Goal: Transaction & Acquisition: Purchase product/service

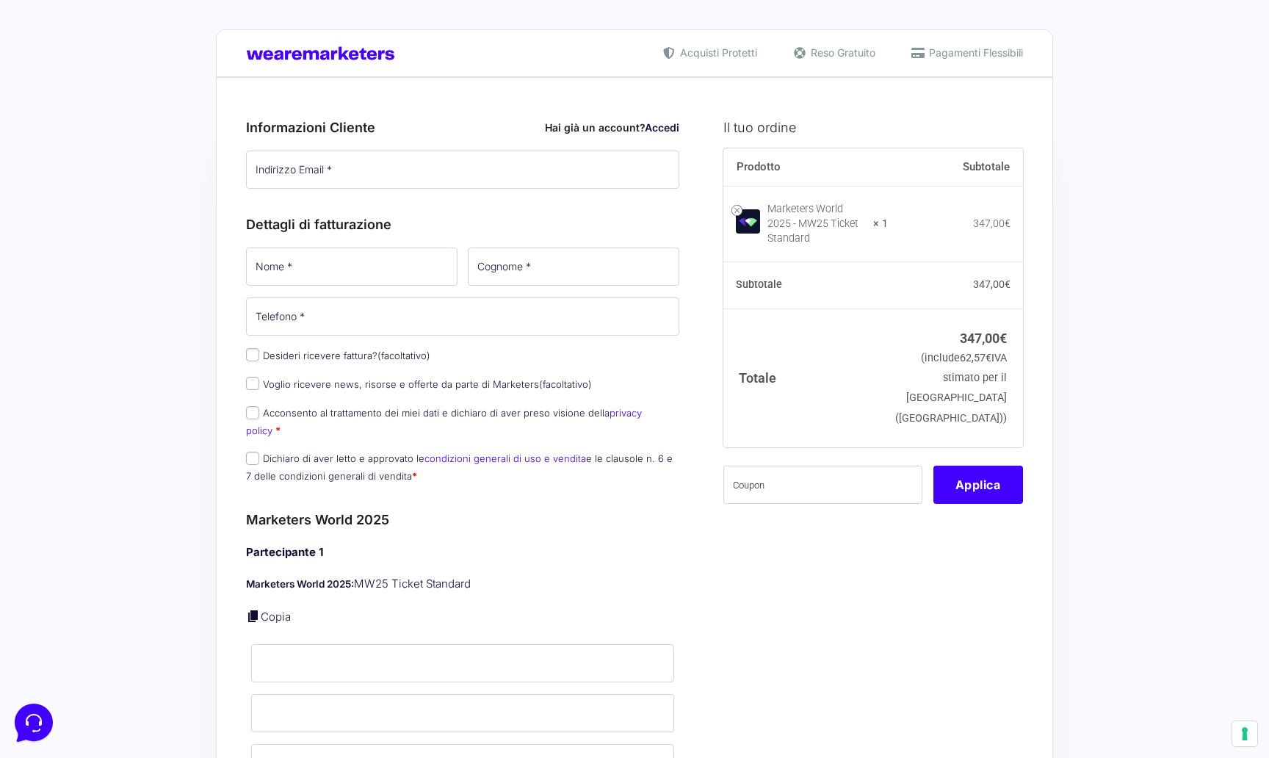
click at [662, 127] on link "Accedi" at bounding box center [662, 127] width 35 height 12
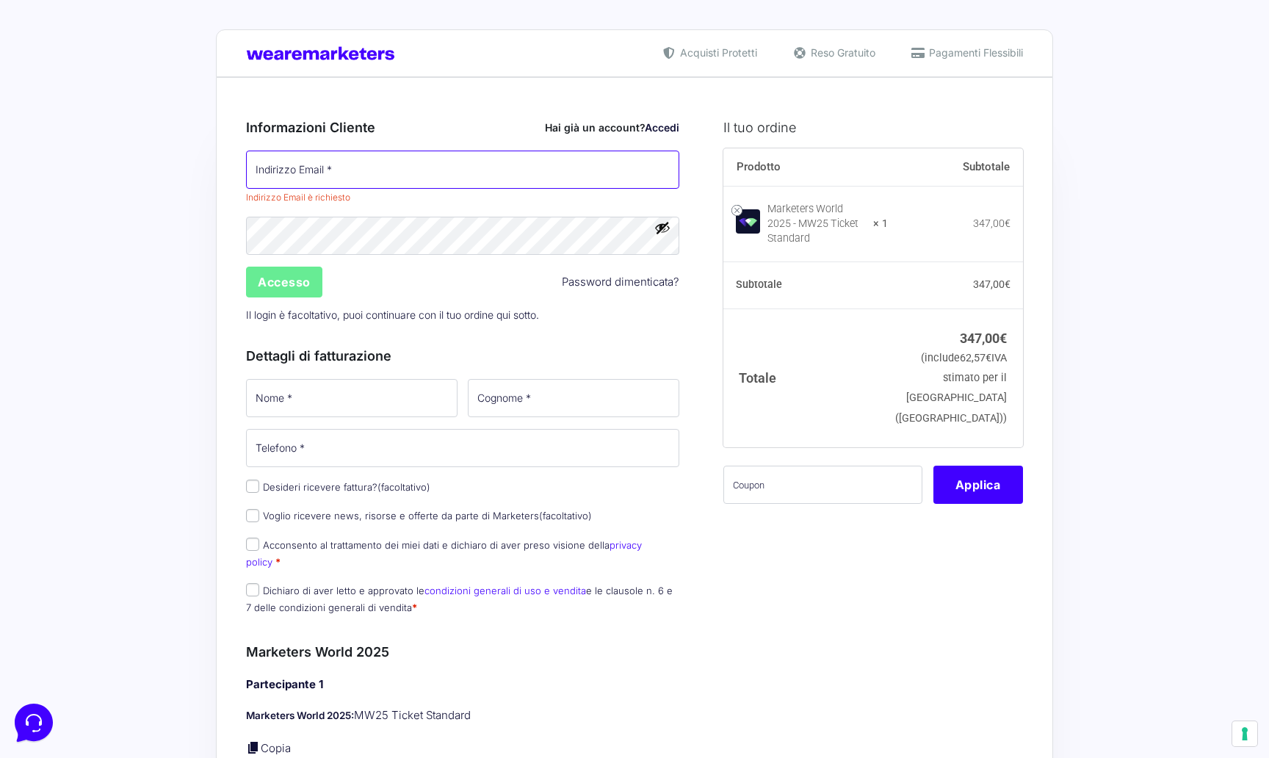
click at [351, 178] on input "Indirizzo Email *" at bounding box center [462, 170] width 433 height 38
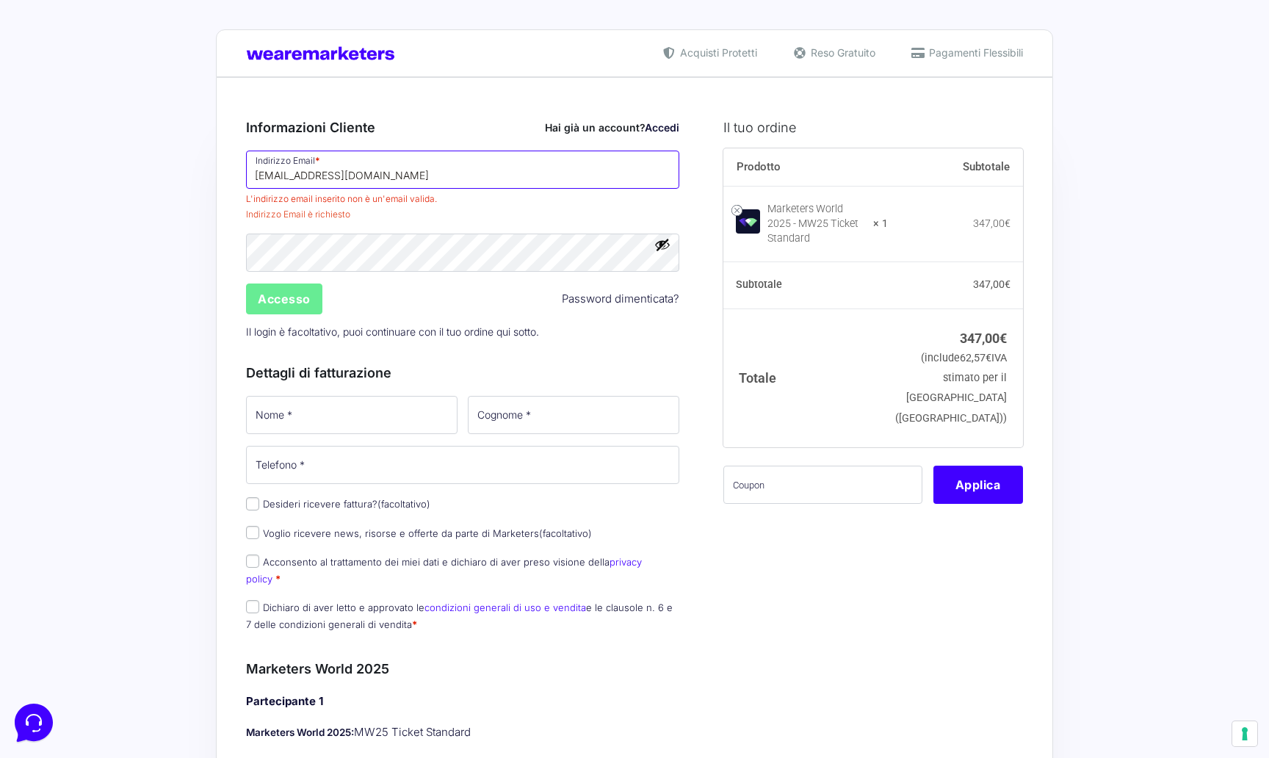
type input "[EMAIL_ADDRESS][DOMAIN_NAME]"
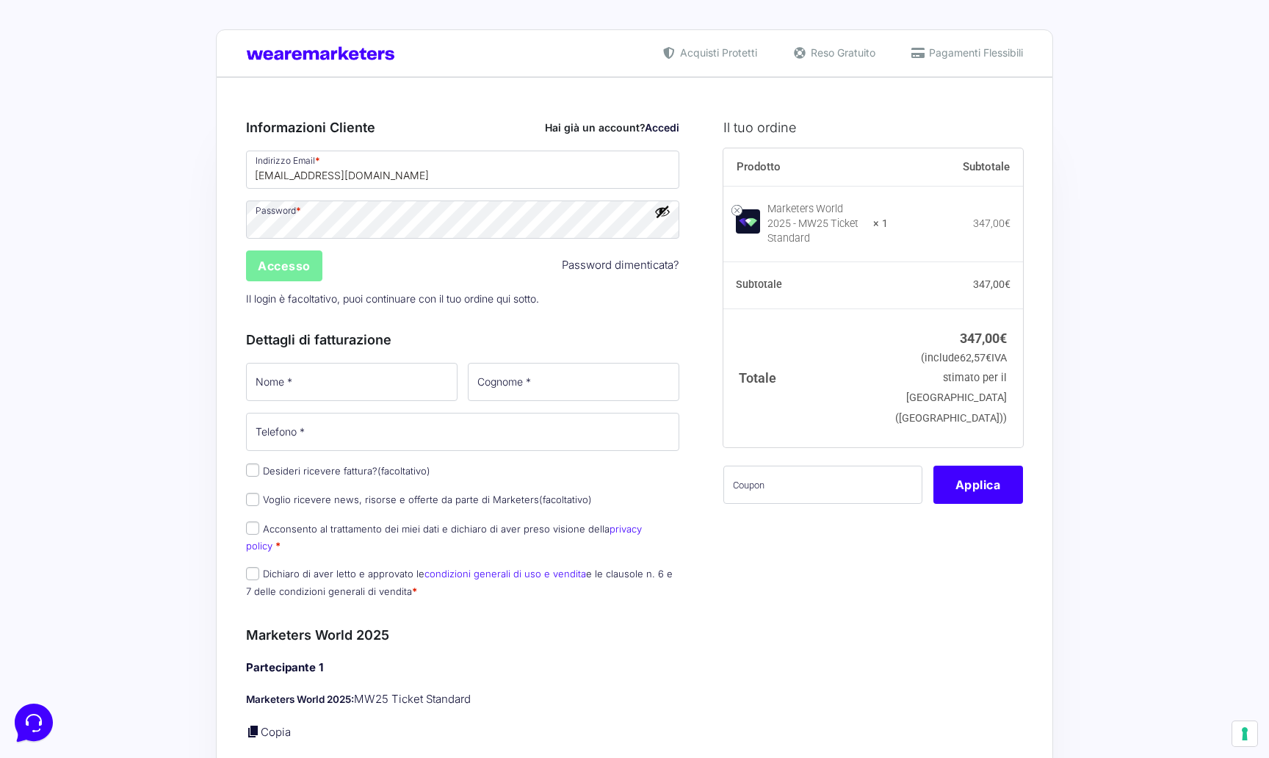
click at [303, 272] on input "Accesso" at bounding box center [284, 265] width 76 height 31
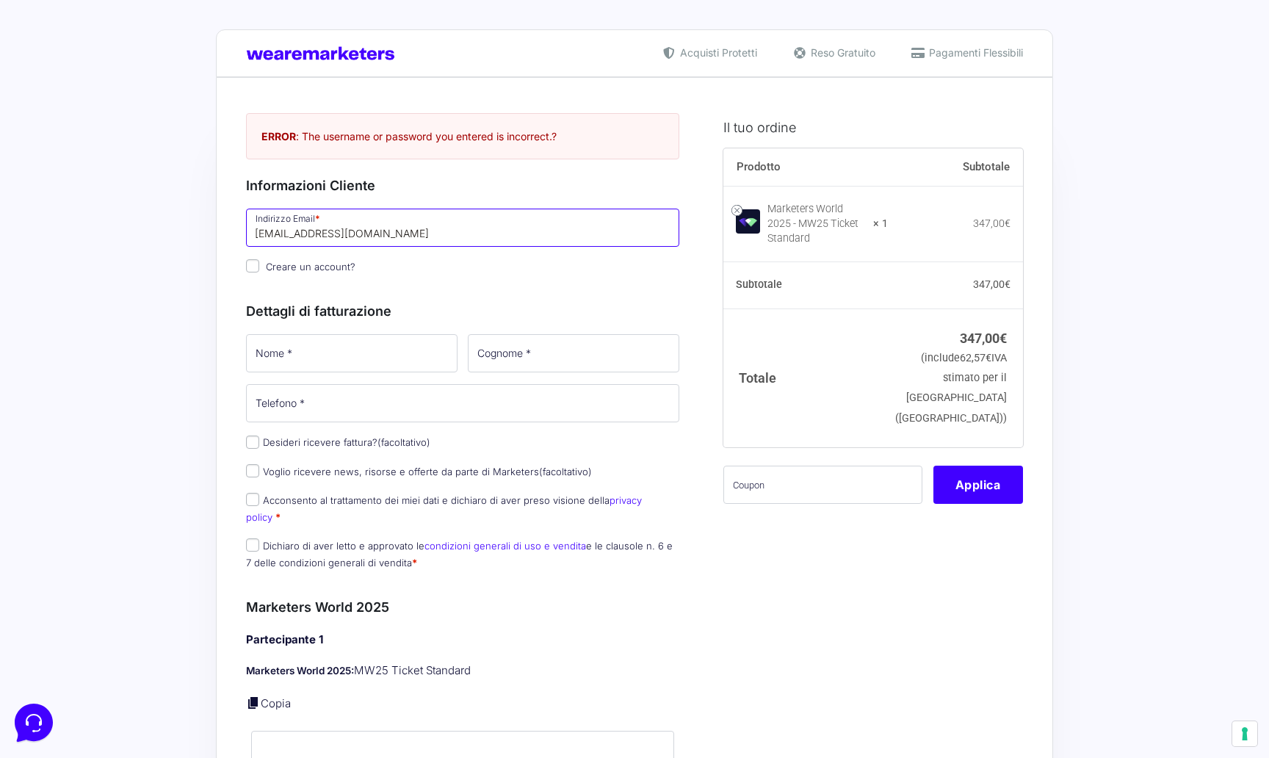
drag, startPoint x: 407, startPoint y: 229, endPoint x: 243, endPoint y: 226, distance: 163.8
click at [243, 226] on p "Indirizzo Email * ferrerifabio1@gmail.com" at bounding box center [463, 227] width 444 height 43
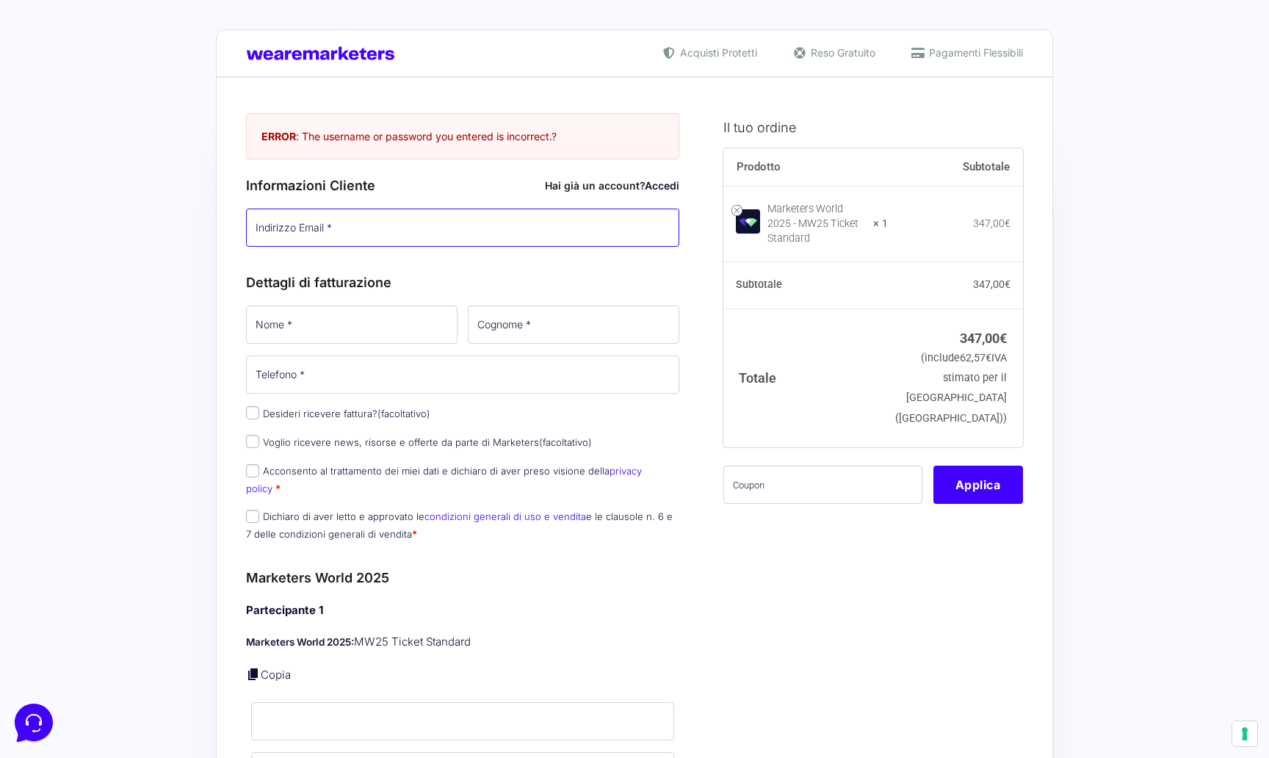
click at [663, 224] on input "Indirizzo Email *" at bounding box center [462, 228] width 433 height 38
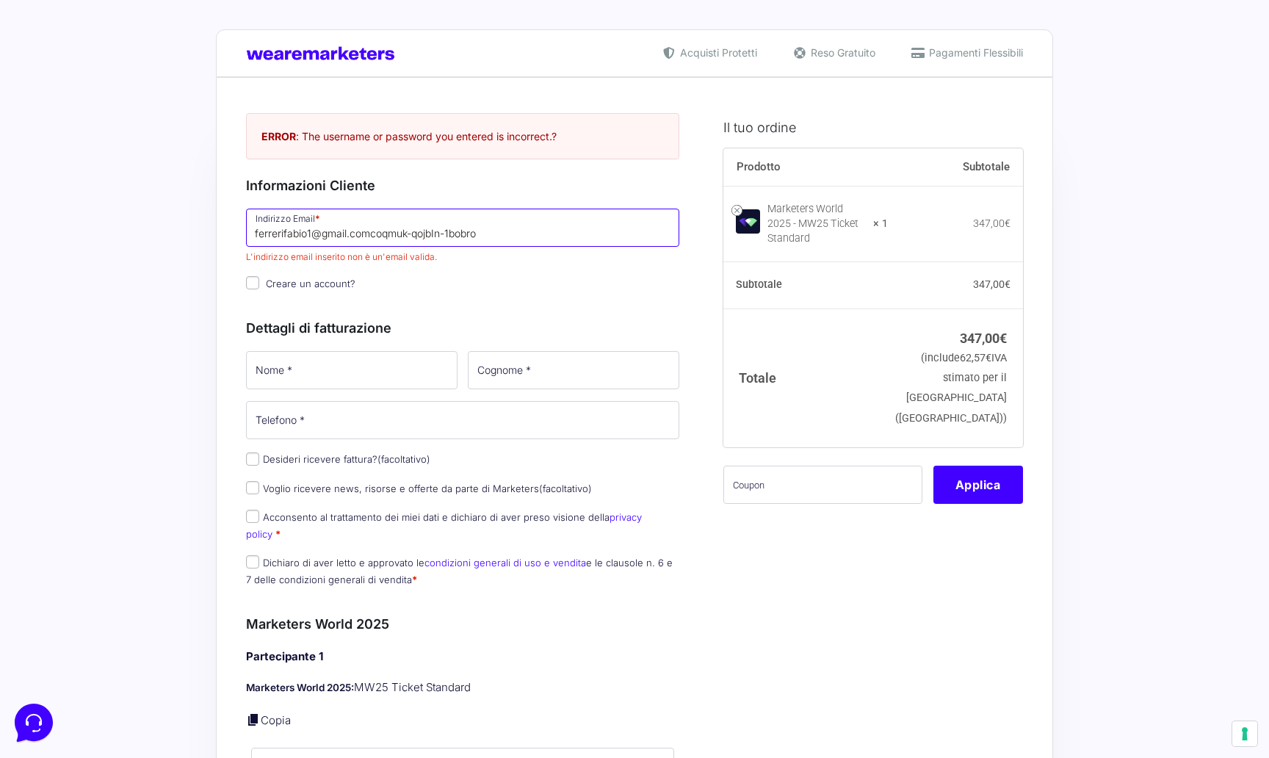
drag, startPoint x: 497, startPoint y: 235, endPoint x: 372, endPoint y: 236, distance: 125.6
click at [372, 236] on input "ferrerifabio1@gmail.comcoqmuk-qojbIn-1bobro" at bounding box center [462, 228] width 433 height 38
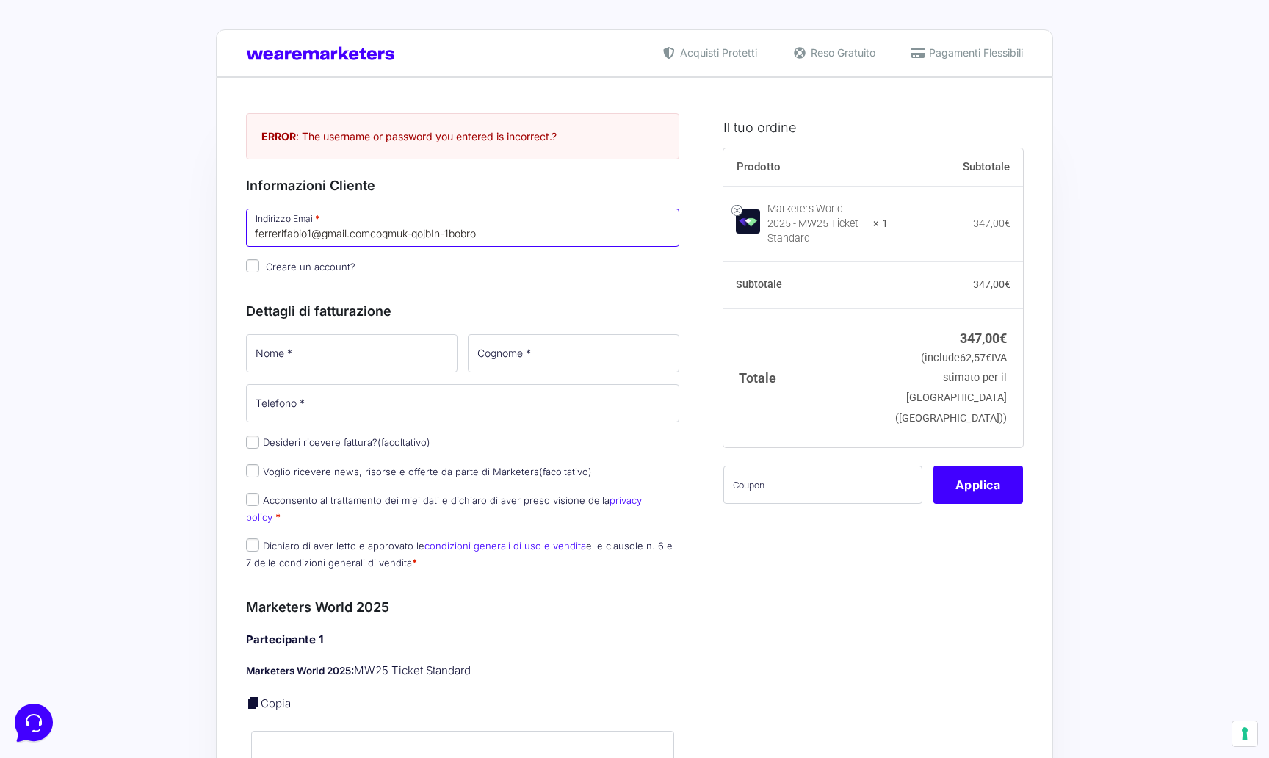
type input "[EMAIL_ADDRESS][DOMAIN_NAME]"
drag, startPoint x: 397, startPoint y: 229, endPoint x: 188, endPoint y: 229, distance: 208.6
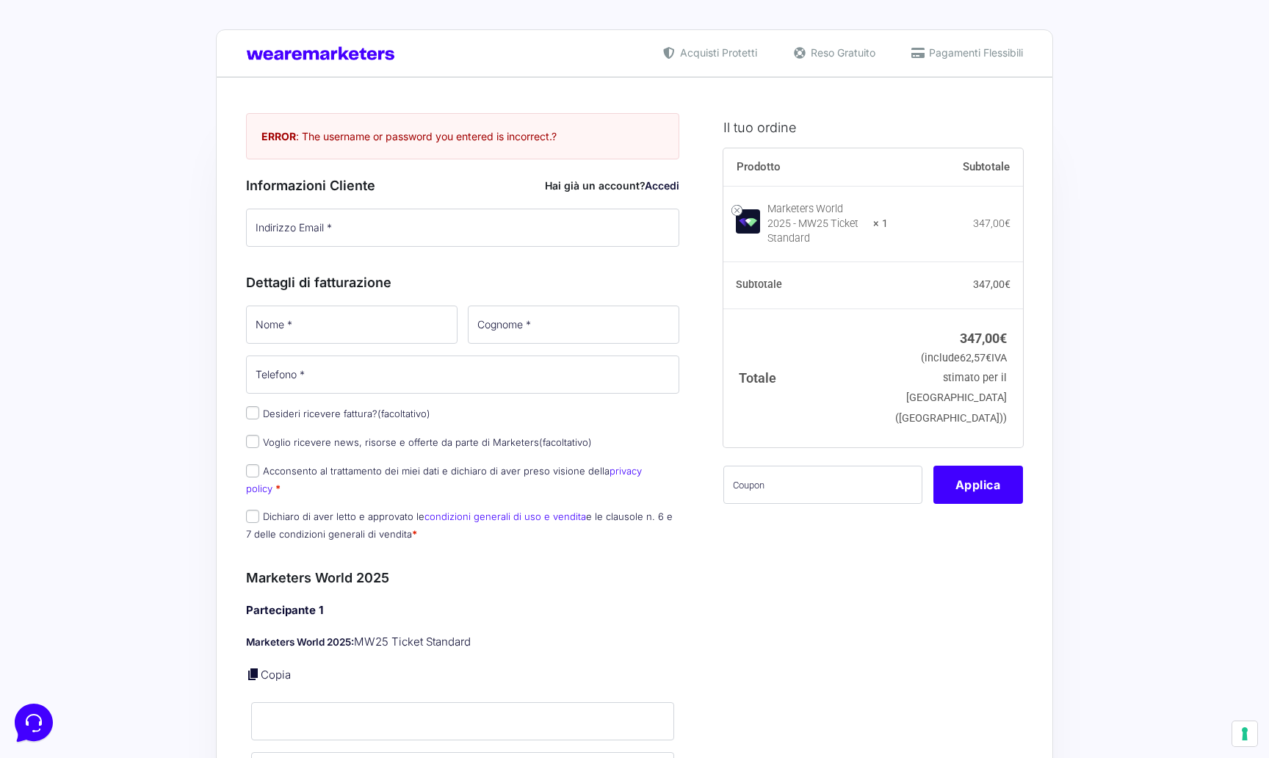
click at [671, 184] on link "Accedi" at bounding box center [662, 185] width 35 height 12
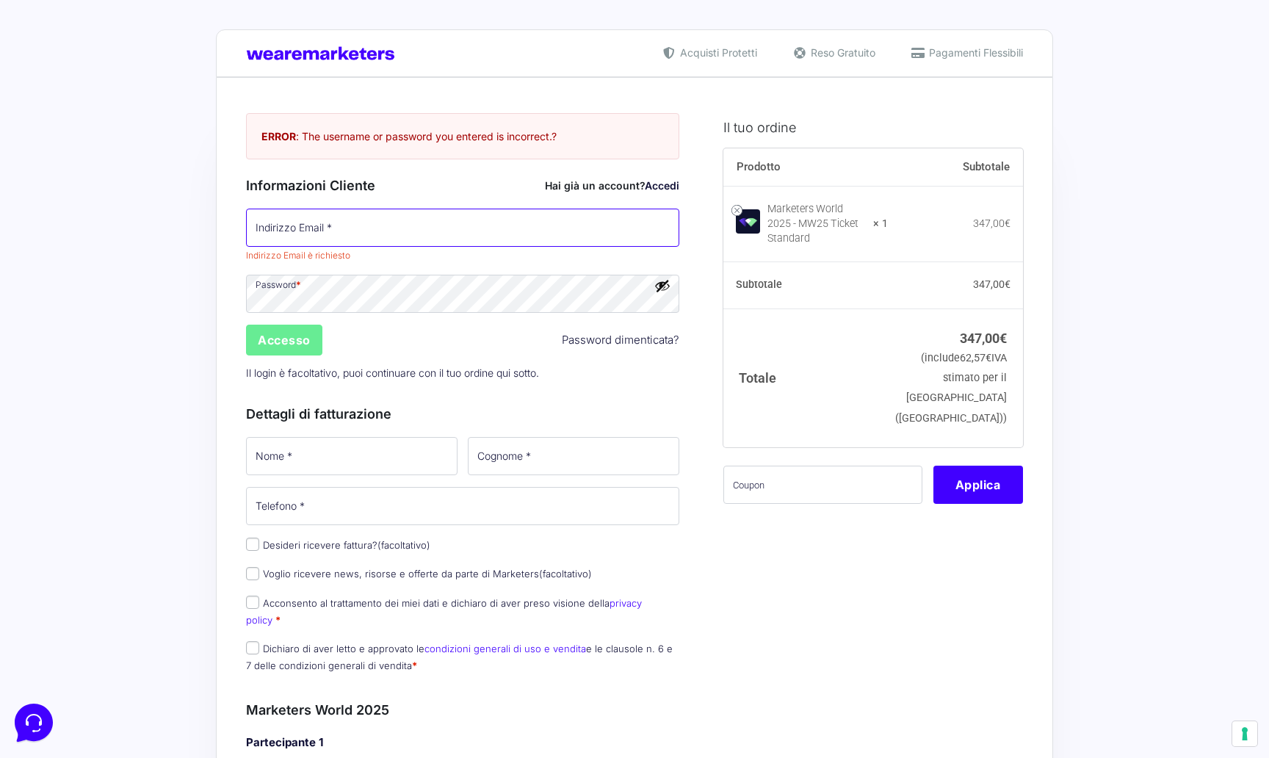
click at [361, 224] on input "Indirizzo Email *" at bounding box center [462, 228] width 433 height 38
type input "[EMAIL_ADDRESS][DOMAIN_NAME]"
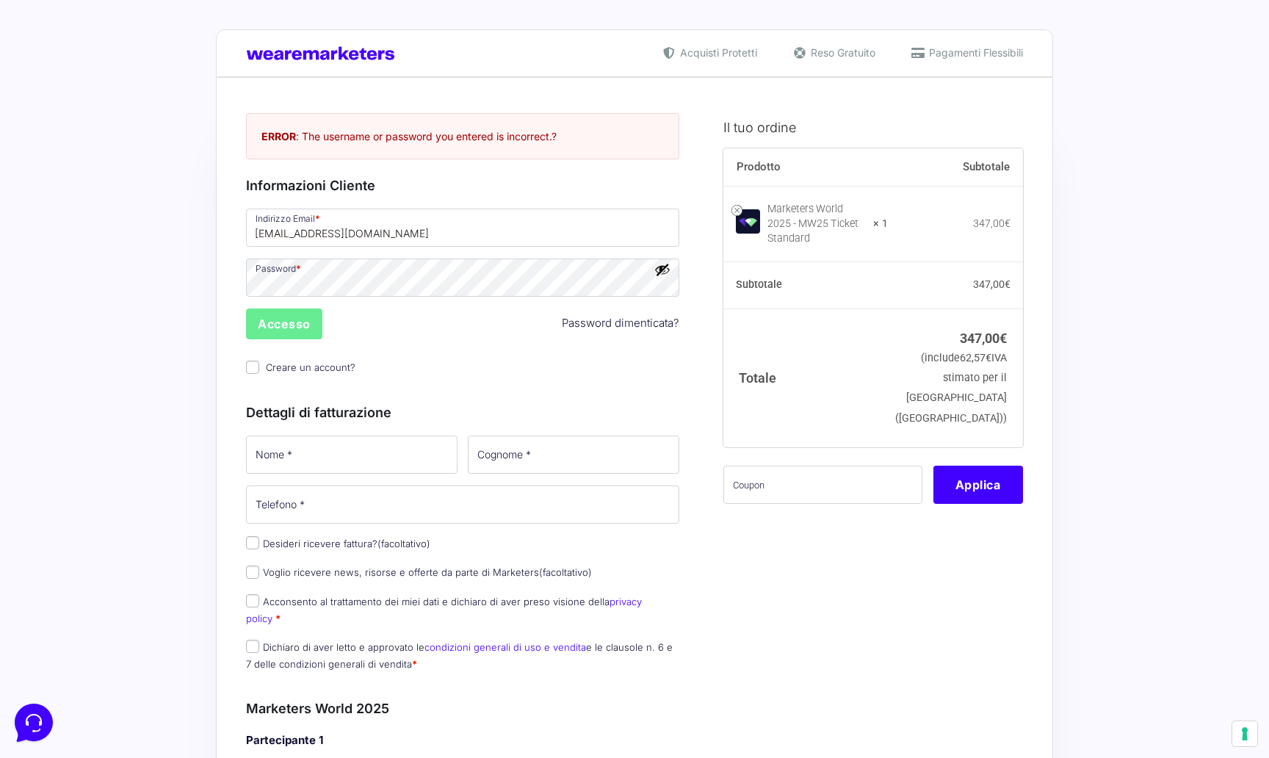
click at [660, 270] on button "Mostra password" at bounding box center [662, 269] width 16 height 16
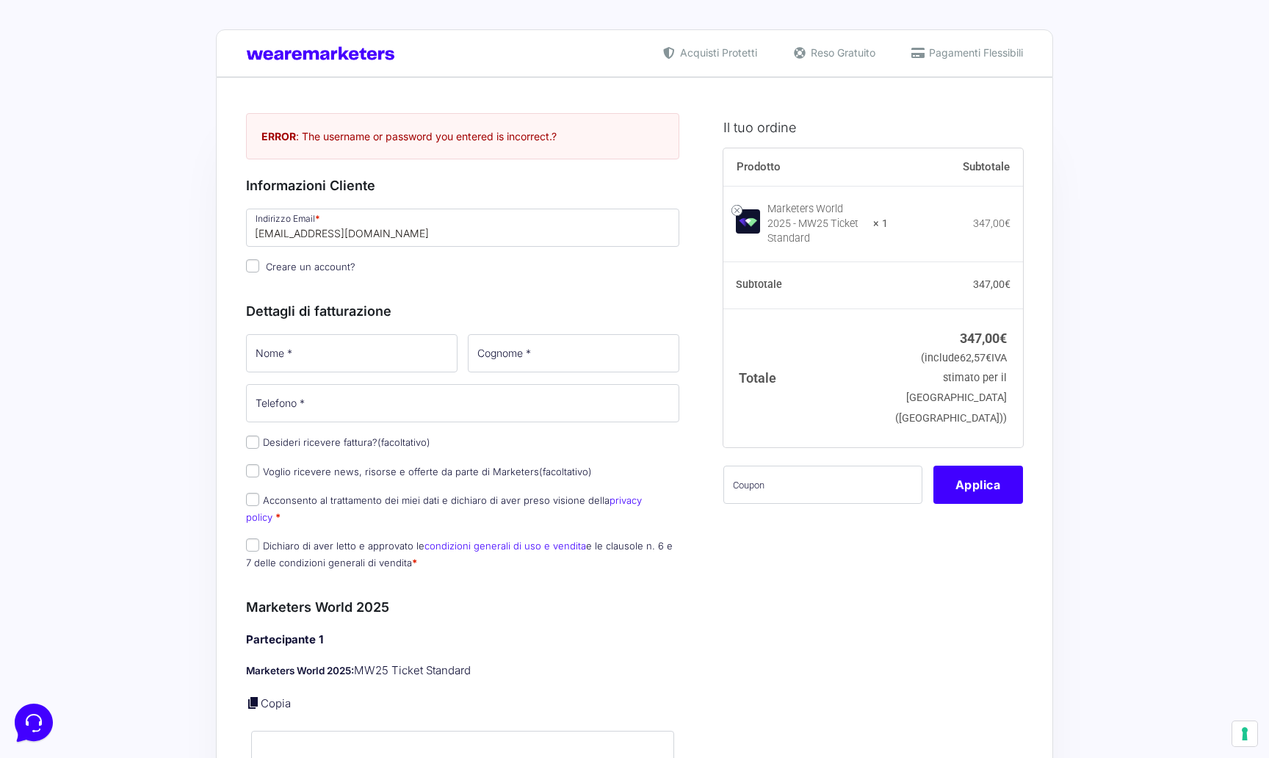
click at [369, 203] on div "Informazioni Cliente Hai già un account? Accedi Indirizzo Email * ferrerifabio1…" at bounding box center [462, 227] width 433 height 103
click at [380, 230] on input "[EMAIL_ADDRESS][DOMAIN_NAME]" at bounding box center [462, 228] width 433 height 38
drag, startPoint x: 413, startPoint y: 223, endPoint x: 198, endPoint y: 223, distance: 215.9
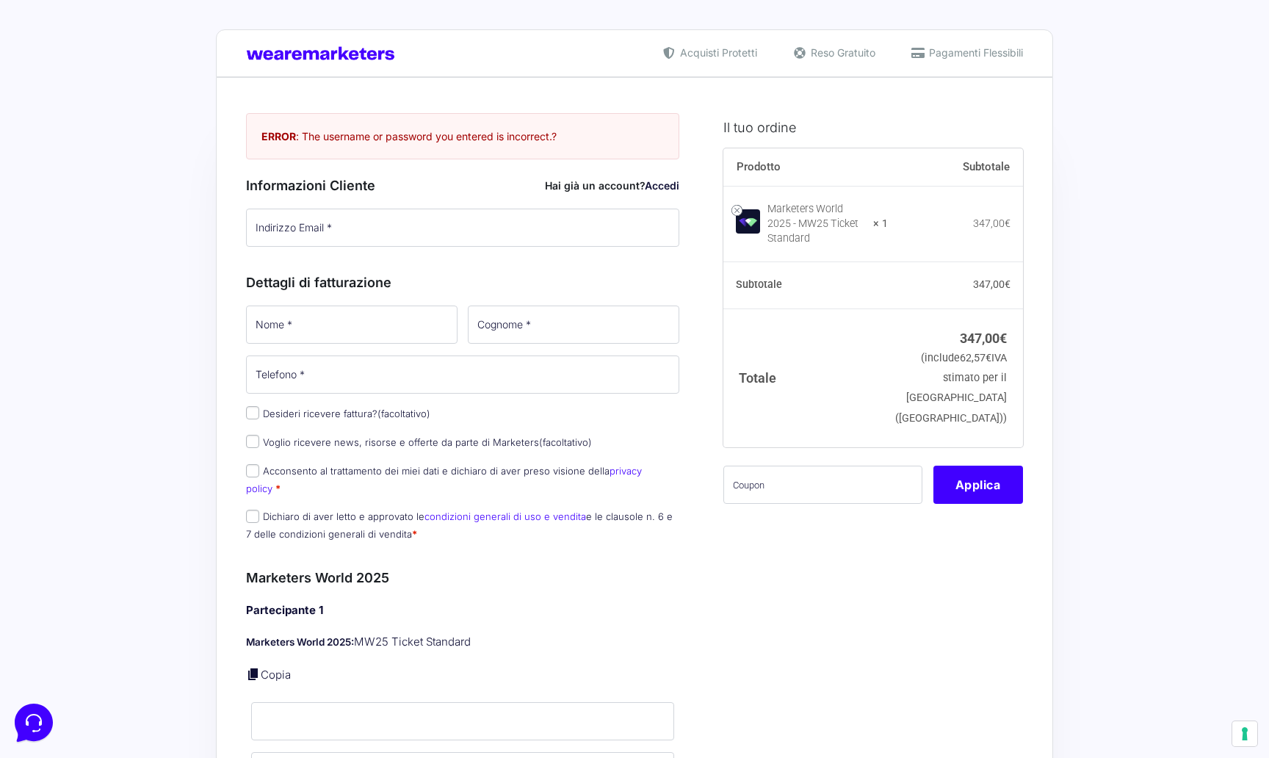
click at [660, 184] on link "Accedi" at bounding box center [662, 185] width 35 height 12
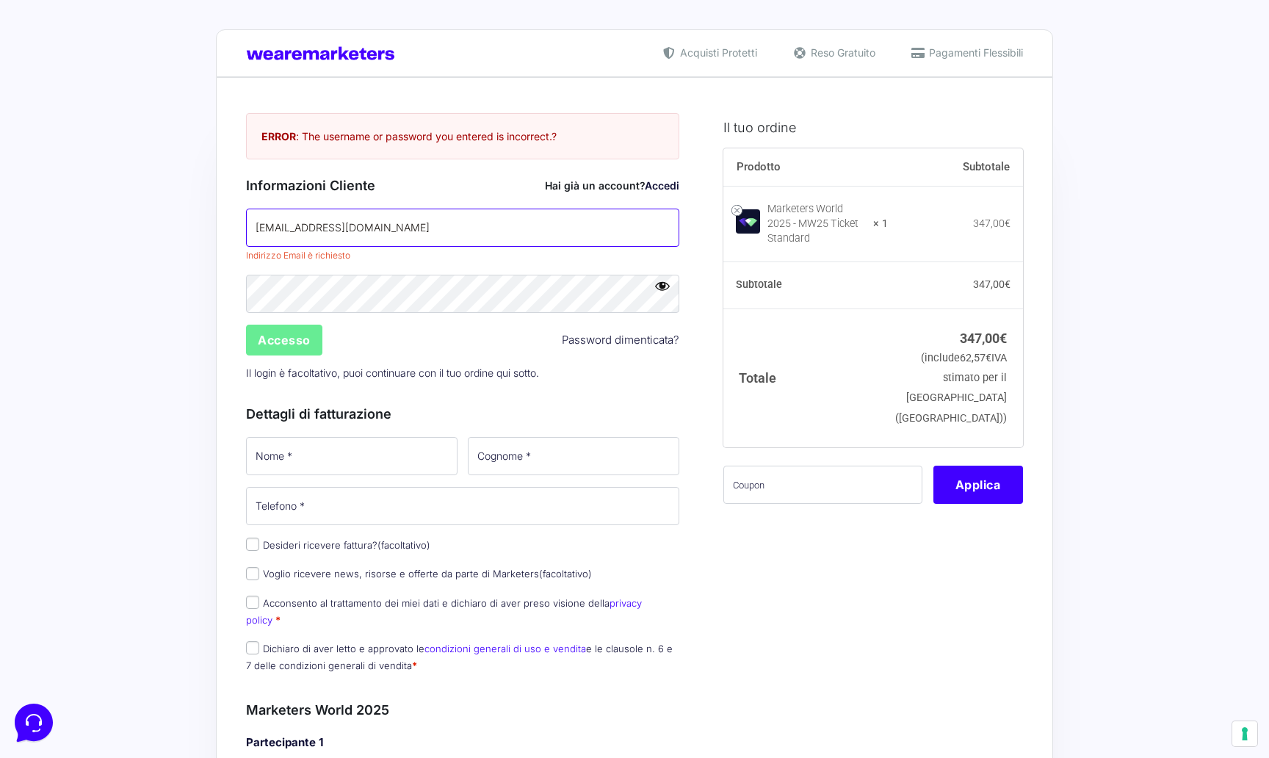
type input "[EMAIL_ADDRESS][DOMAIN_NAME]"
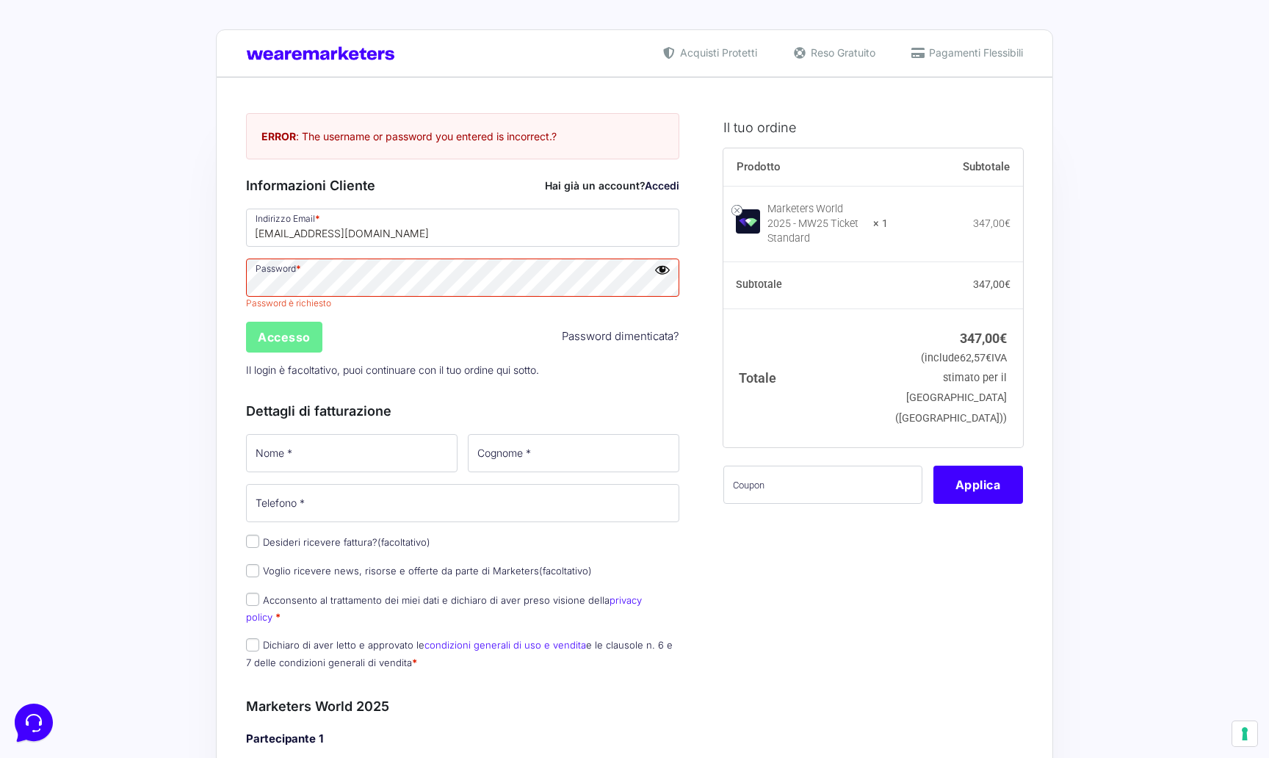
click at [288, 340] on div "Accesso Password dimenticata?" at bounding box center [463, 336] width 444 height 35
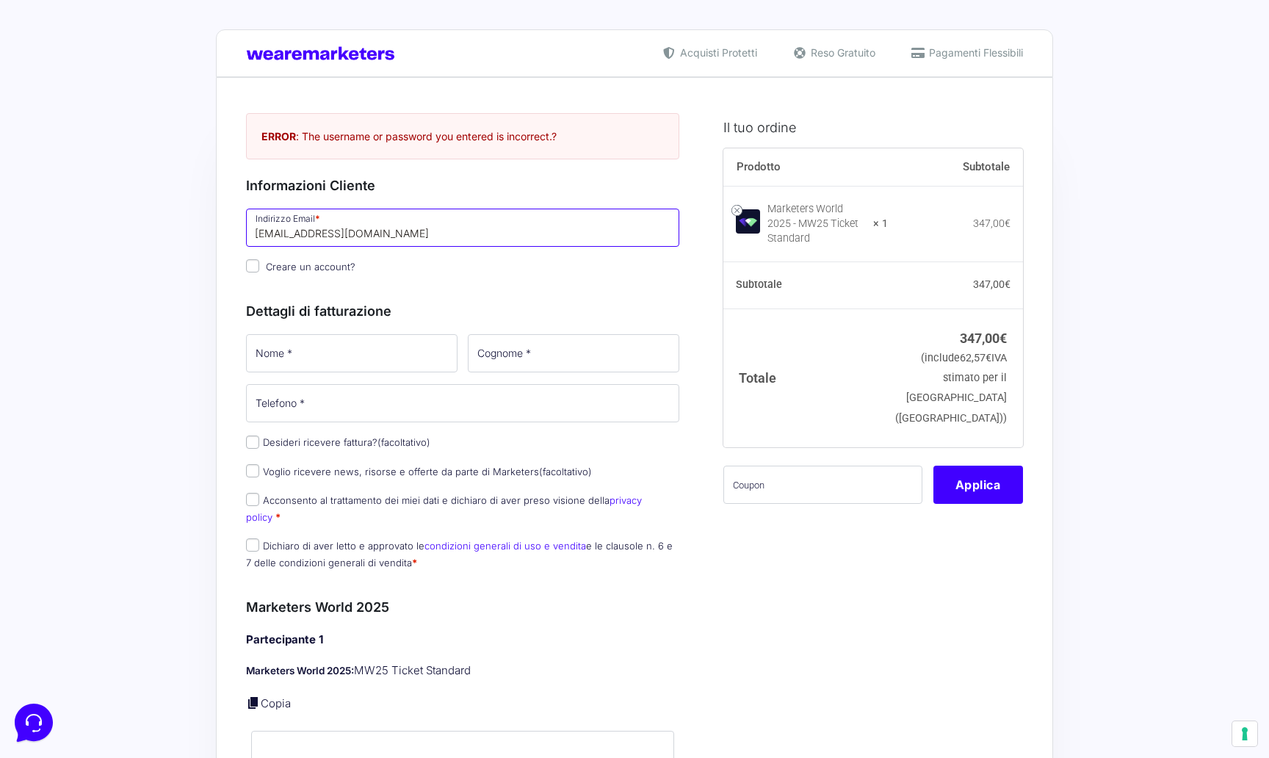
click at [422, 243] on input "[EMAIL_ADDRESS][DOMAIN_NAME]" at bounding box center [462, 228] width 433 height 38
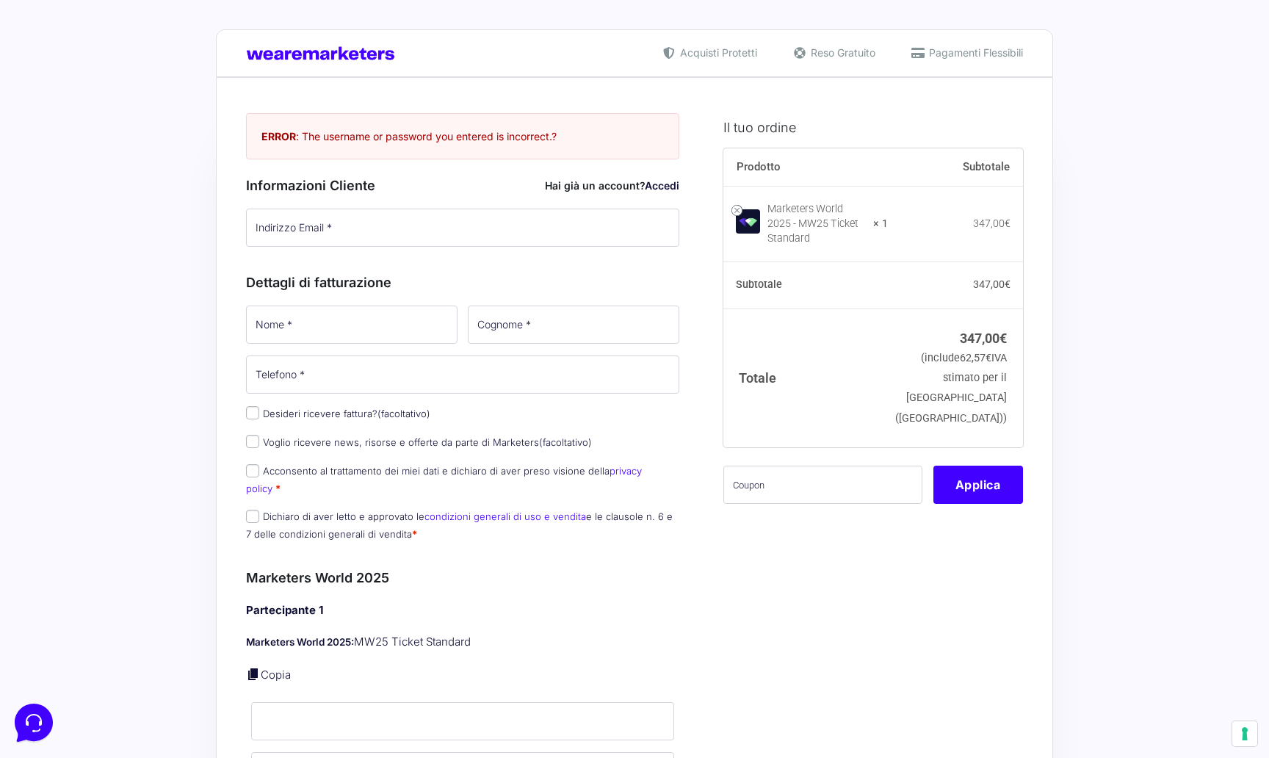
click at [658, 184] on link "Accedi" at bounding box center [662, 185] width 35 height 12
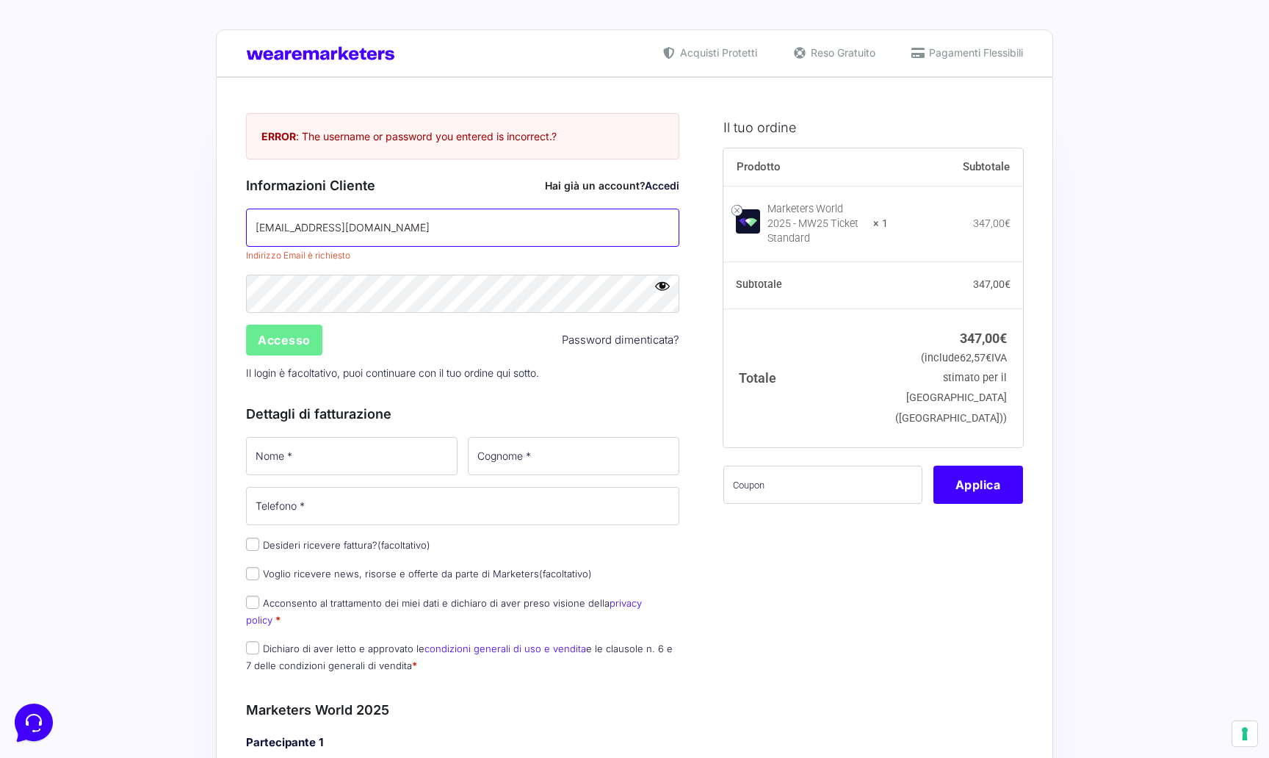
type input "[EMAIL_ADDRESS][DOMAIN_NAME]"
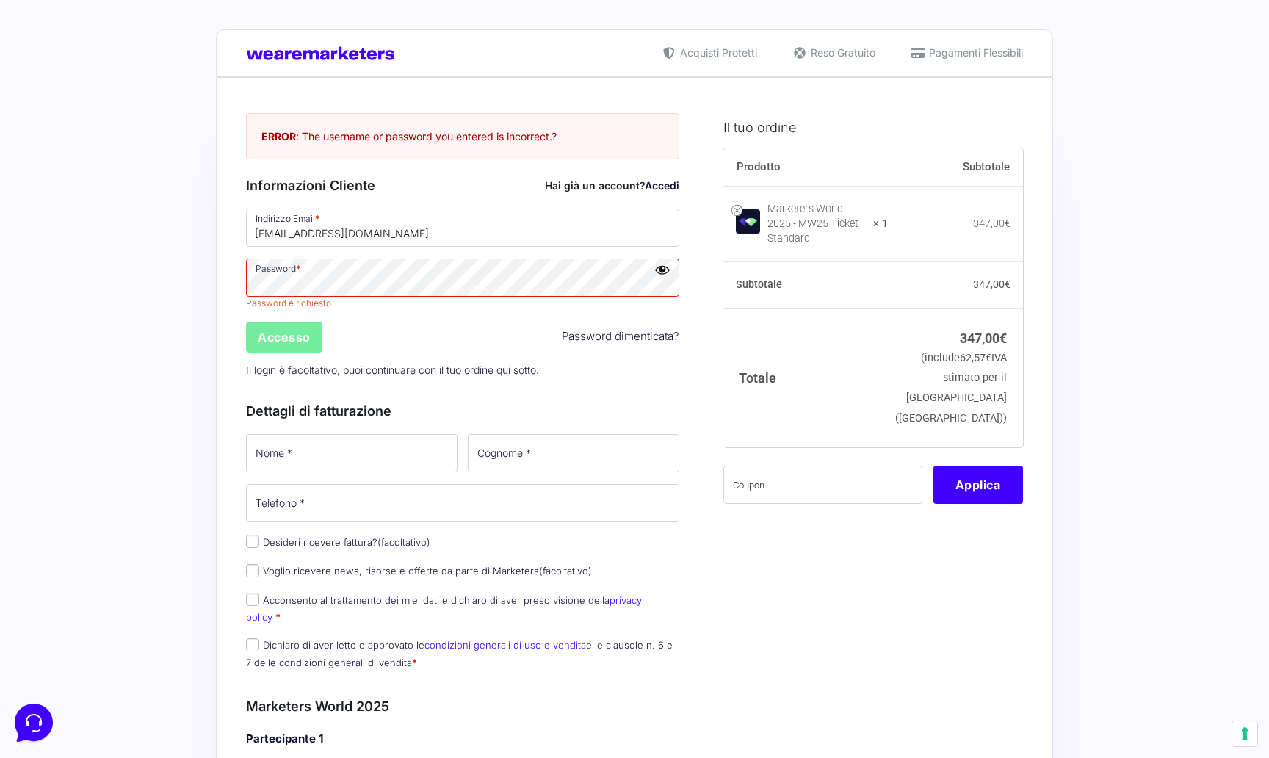
click at [303, 338] on input "Accesso" at bounding box center [284, 337] width 76 height 31
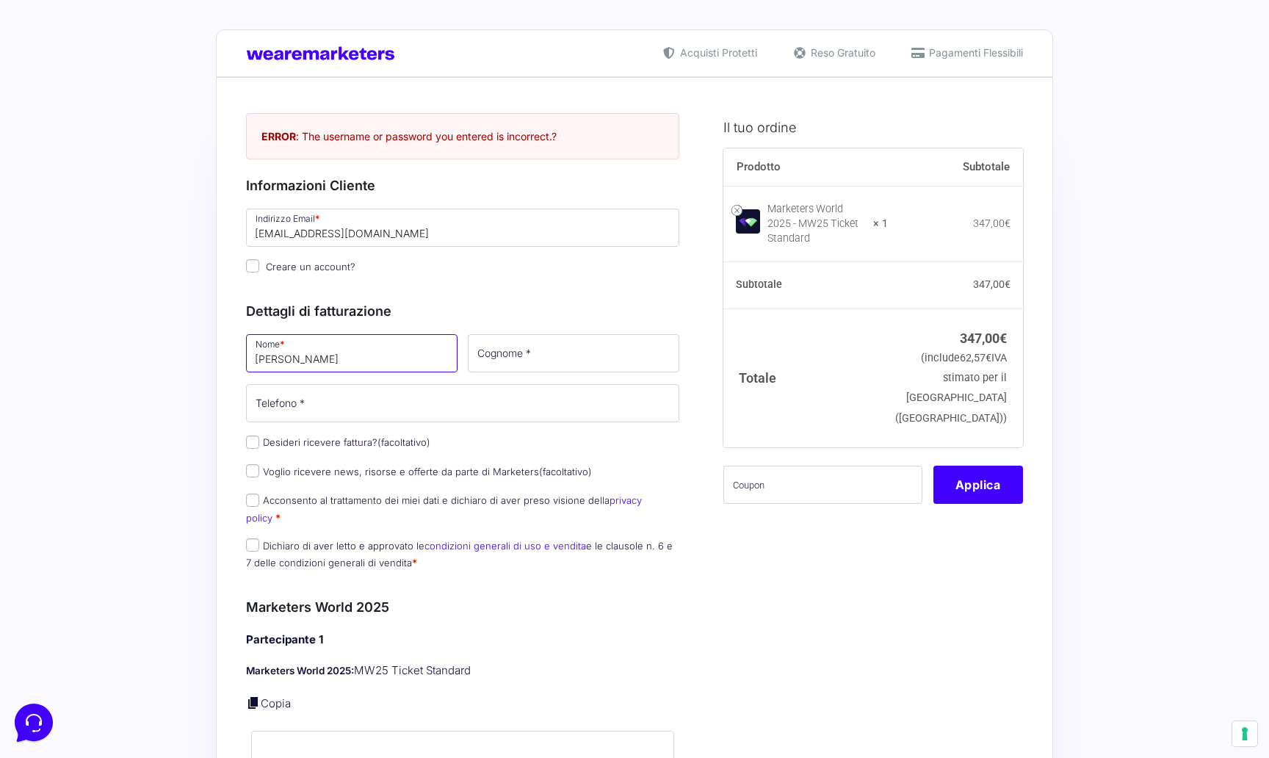
type input "Fabio"
type input "Ferreri"
type input "[PHONE_NUMBER]"
click at [257, 539] on input "Dichiaro di aver letto e approvato le condizioni generali di uso e vendita e le…" at bounding box center [252, 545] width 13 height 13
checkbox input "true"
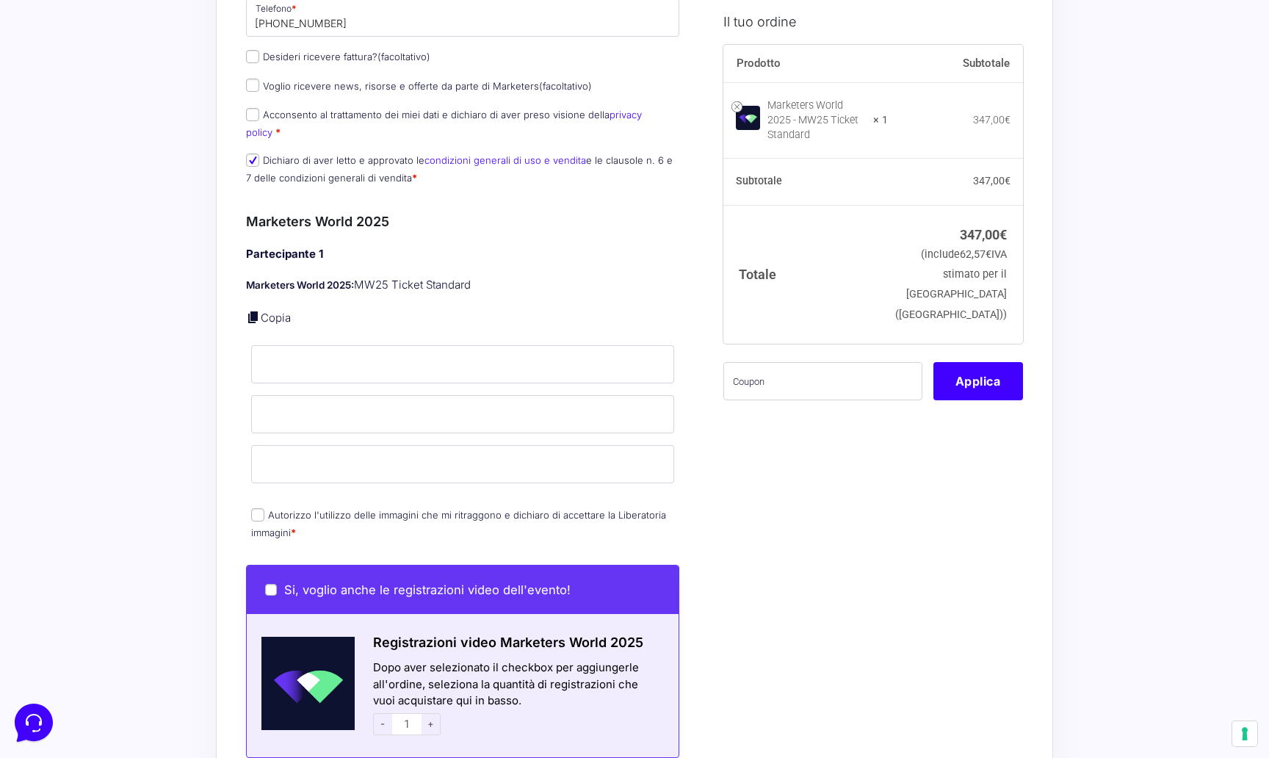
scroll to position [401, 0]
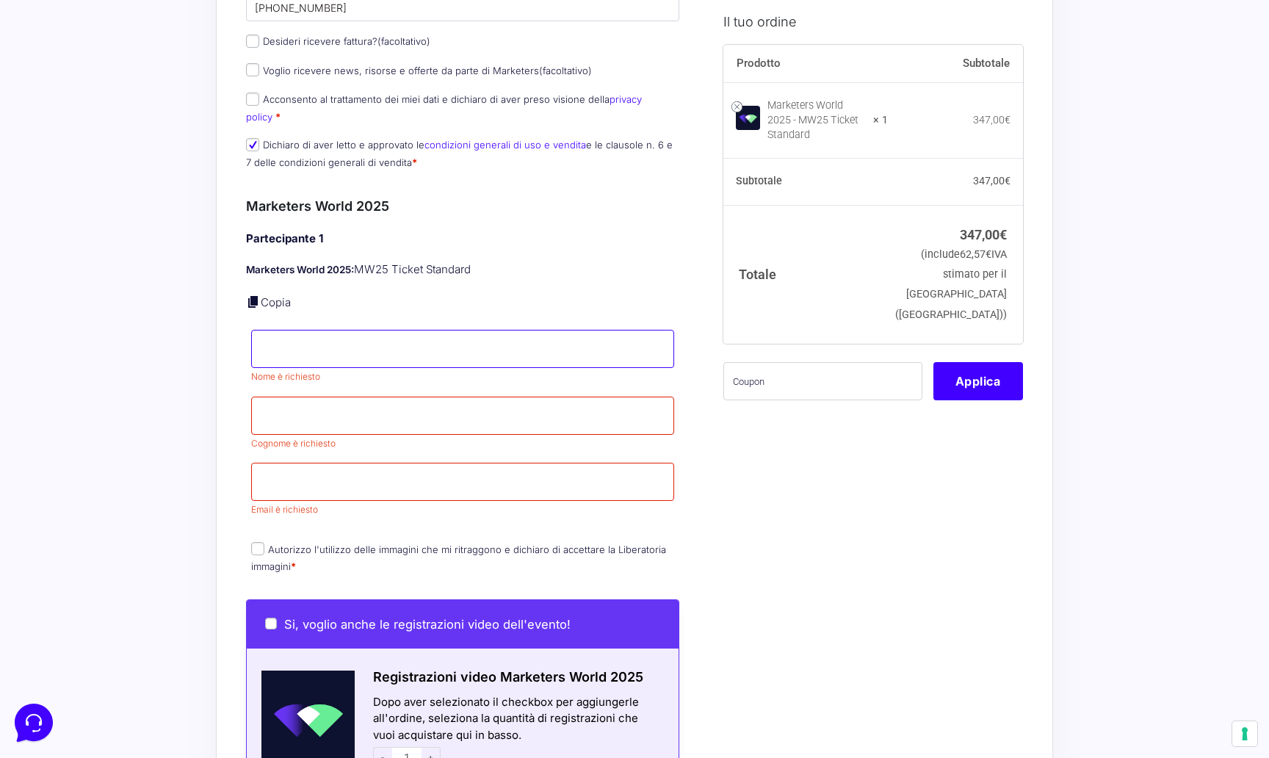
click at [325, 344] on input "Nome *" at bounding box center [462, 349] width 423 height 38
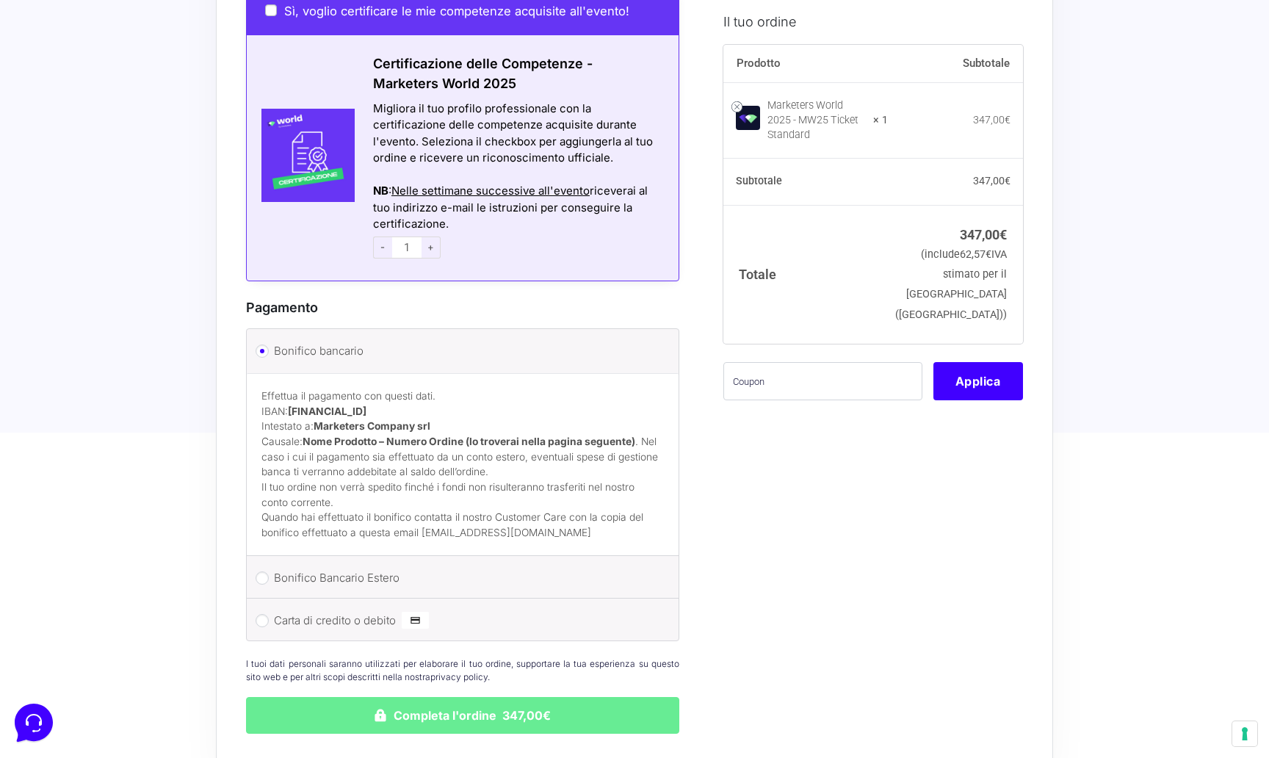
scroll to position [1224, 0]
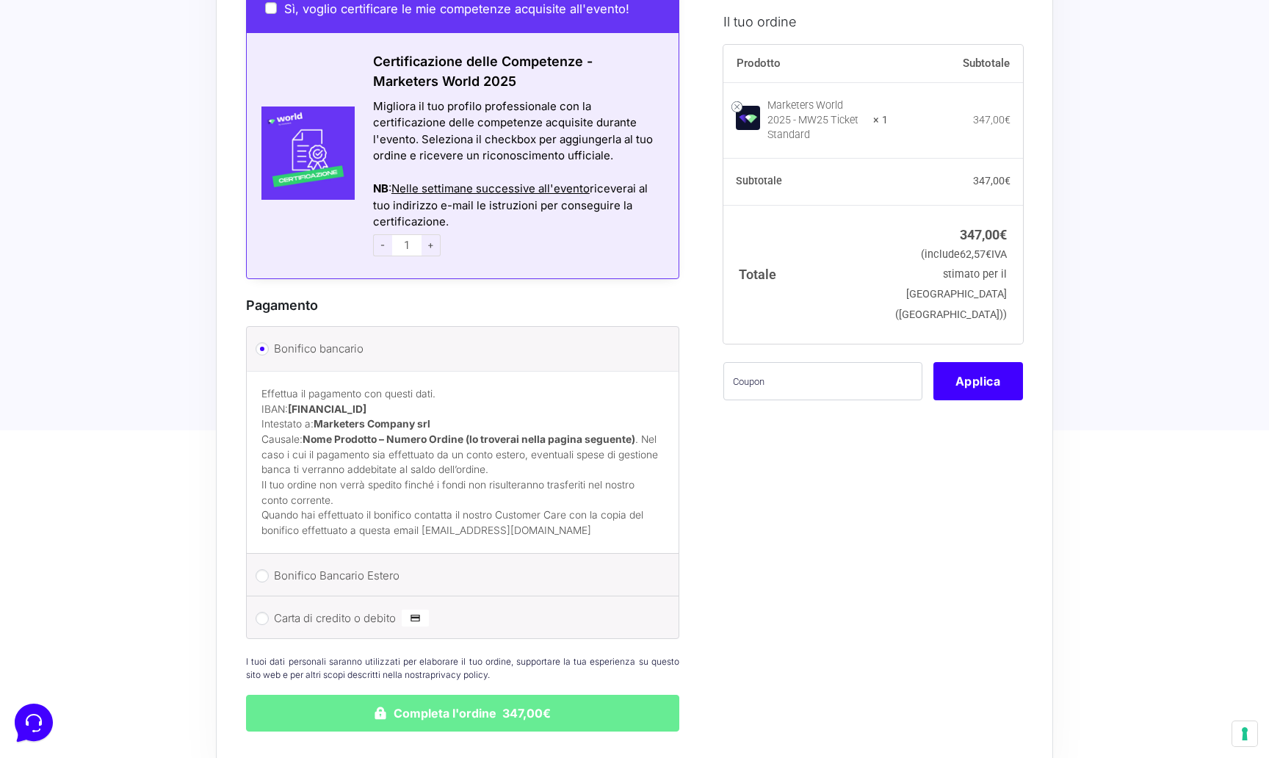
type input "[PERSON_NAME]"
click at [261, 596] on li "Carta di credito o debito Ricorda informazioni di pagamento per gli ordini futu…" at bounding box center [463, 617] width 432 height 42
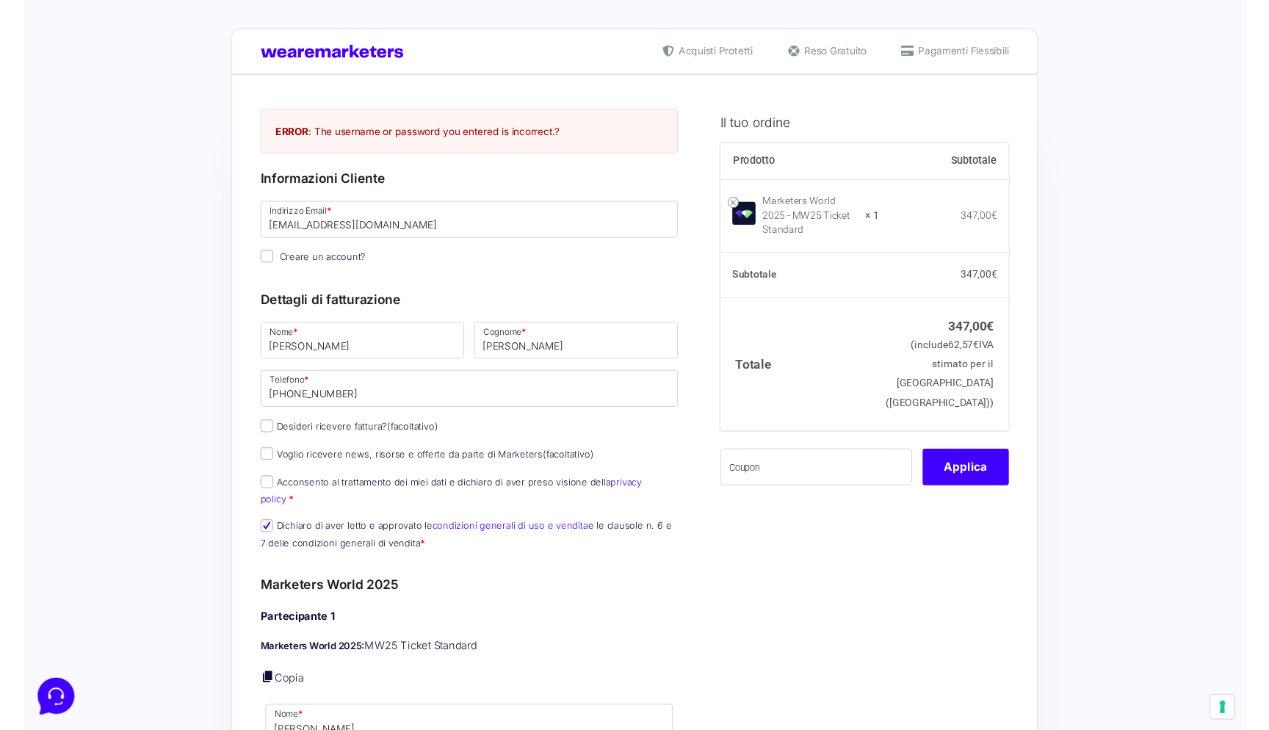
scroll to position [0, 0]
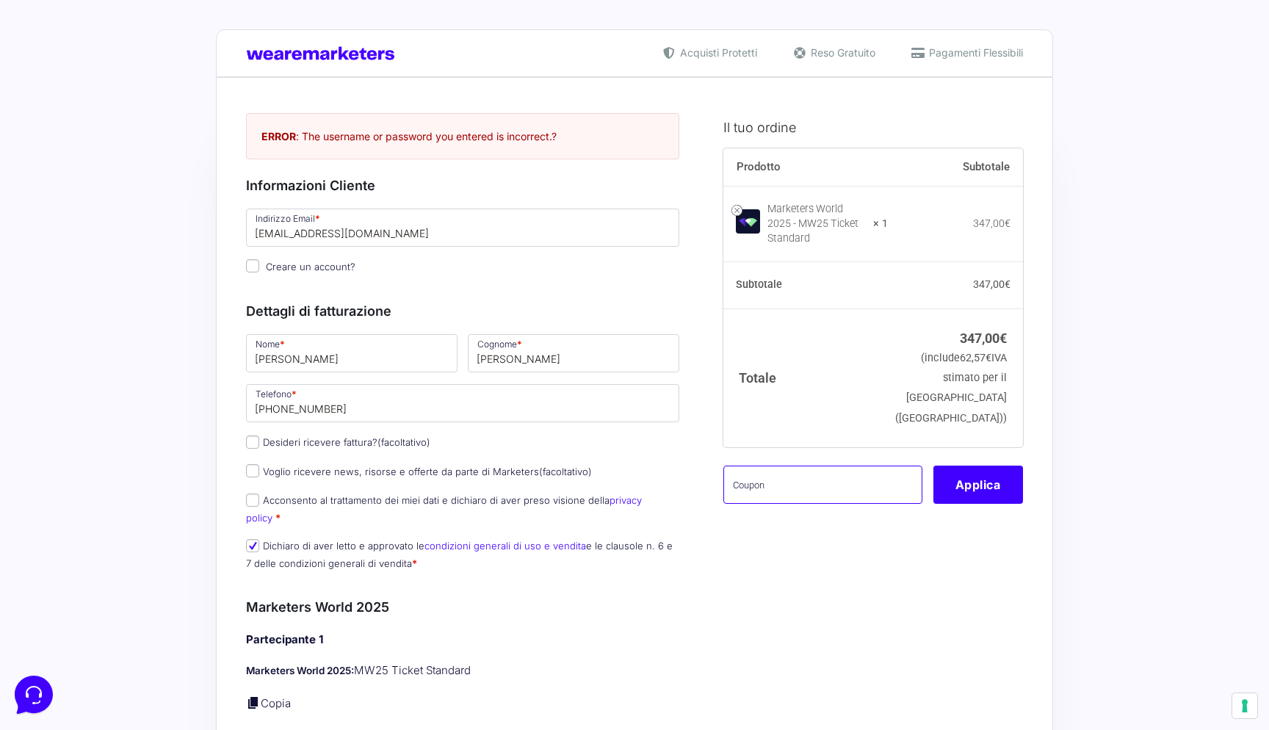
paste input "MPRO20OFFWORLD"
type input "MPRO20OFFWORLD"
click at [955, 466] on button "Applica" at bounding box center [978, 485] width 90 height 38
click at [966, 478] on button "Applica" at bounding box center [978, 485] width 90 height 38
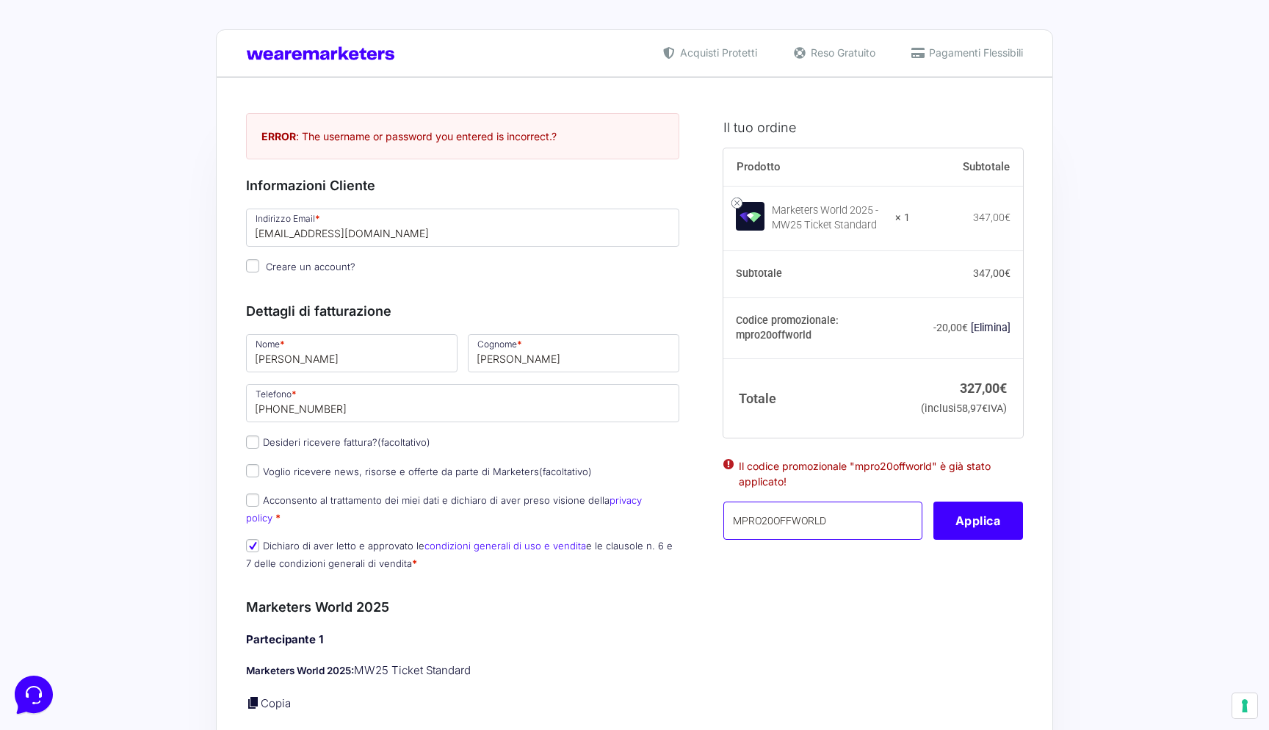
drag, startPoint x: 853, startPoint y: 527, endPoint x: 719, endPoint y: 524, distance: 134.4
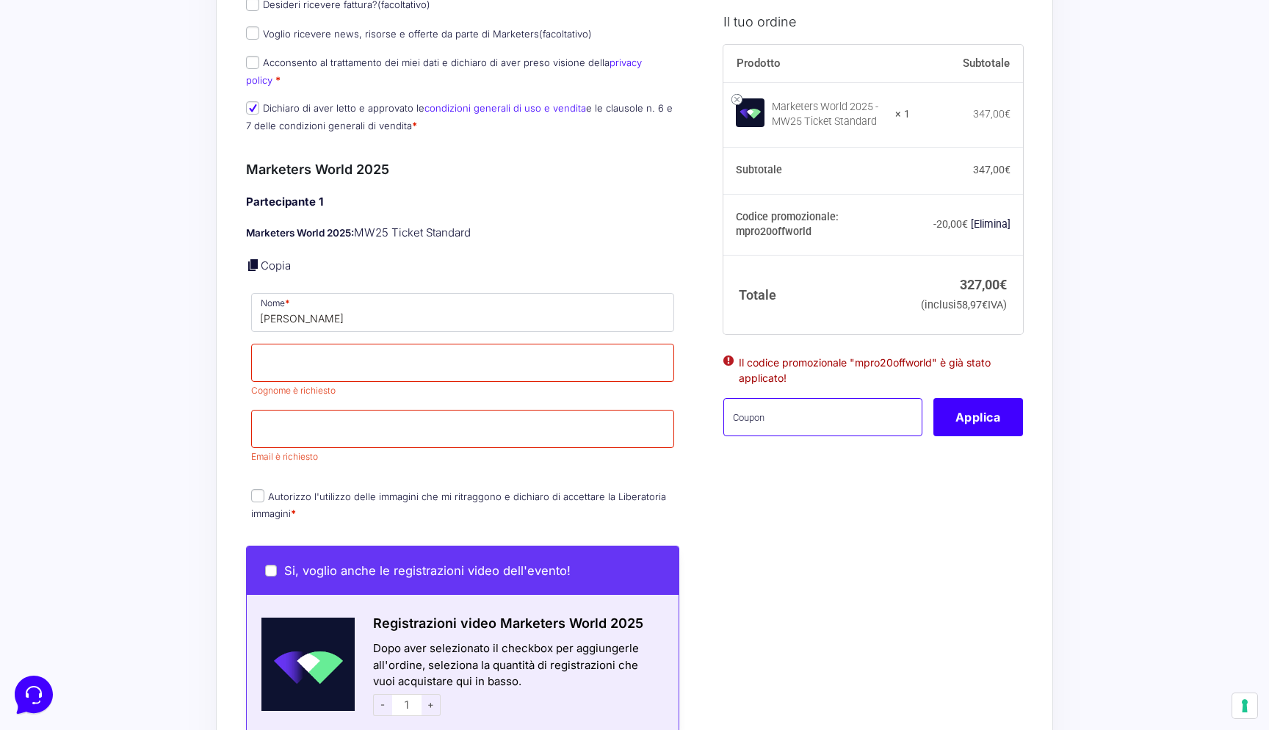
scroll to position [466, 0]
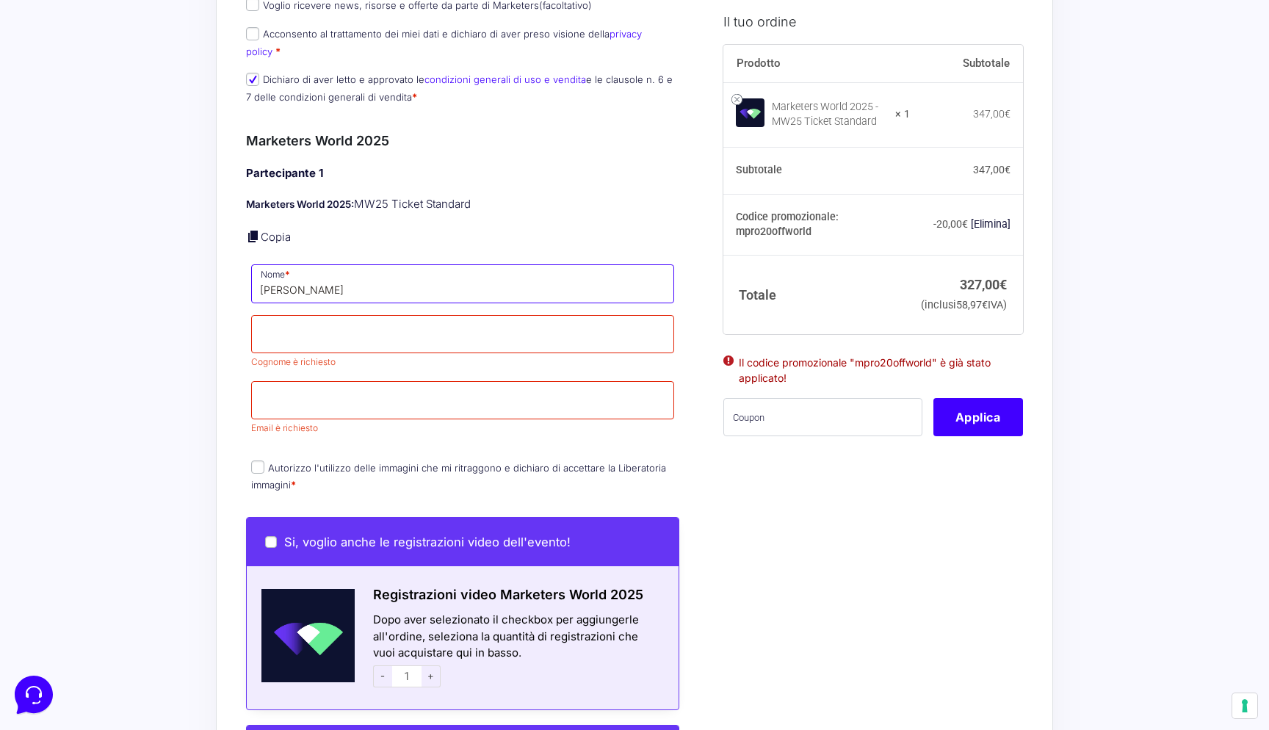
click at [308, 272] on input "[PERSON_NAME]" at bounding box center [462, 283] width 423 height 38
type input "Fabio"
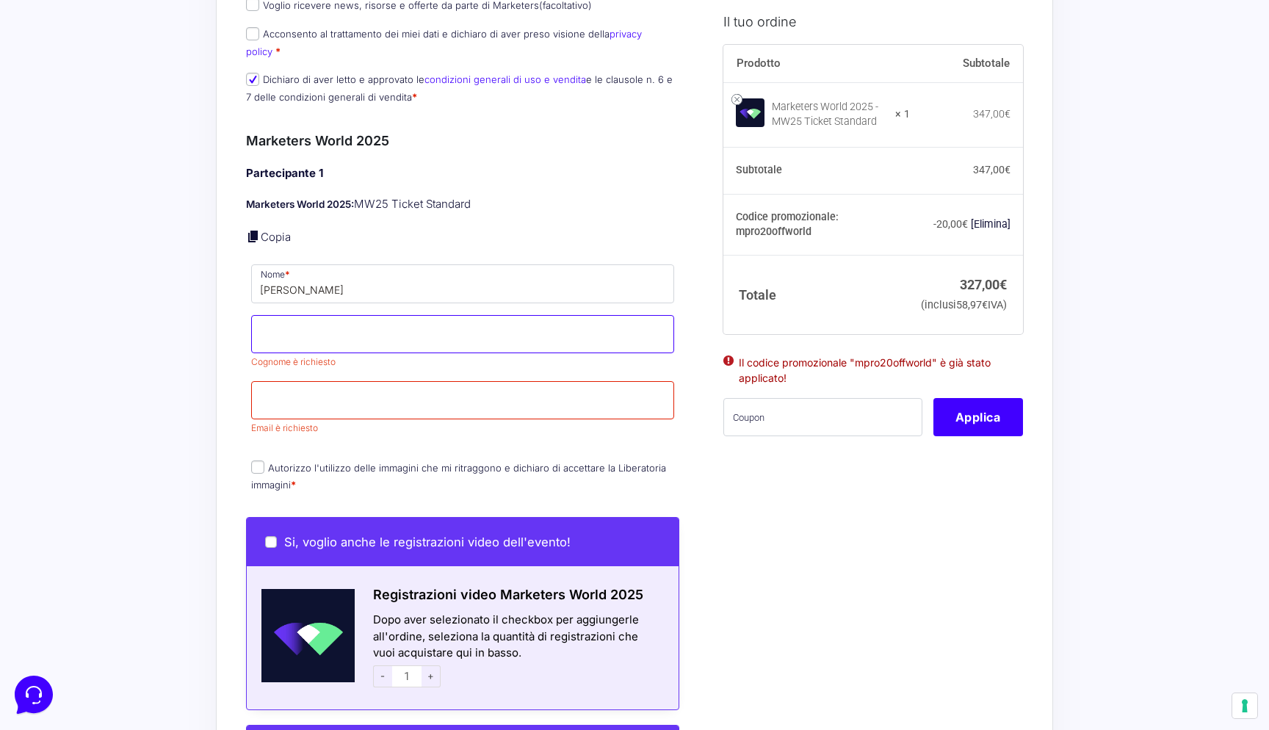
click at [320, 319] on input "Cognome *" at bounding box center [462, 334] width 423 height 38
paste input "Ferreri"
type input "Ferreri"
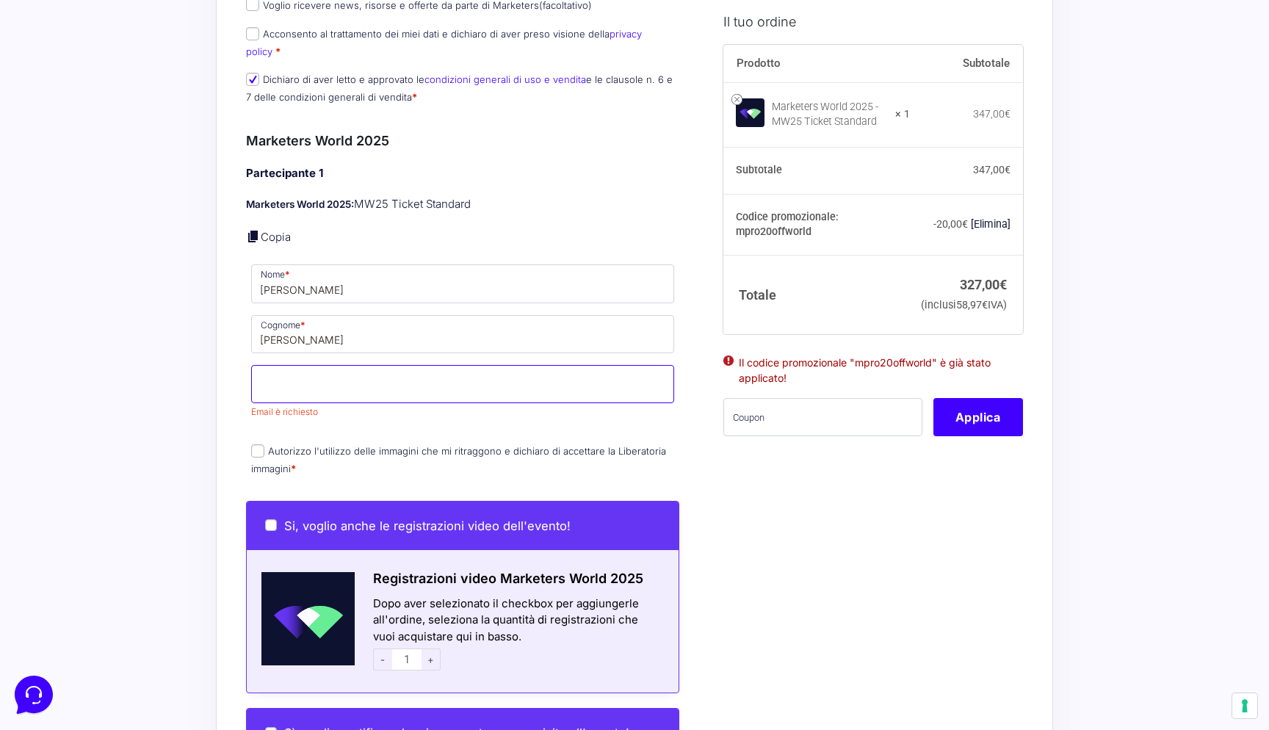
click at [326, 381] on input "Email *" at bounding box center [462, 384] width 423 height 38
type input "[EMAIL_ADDRESS][DOMAIN_NAME]"
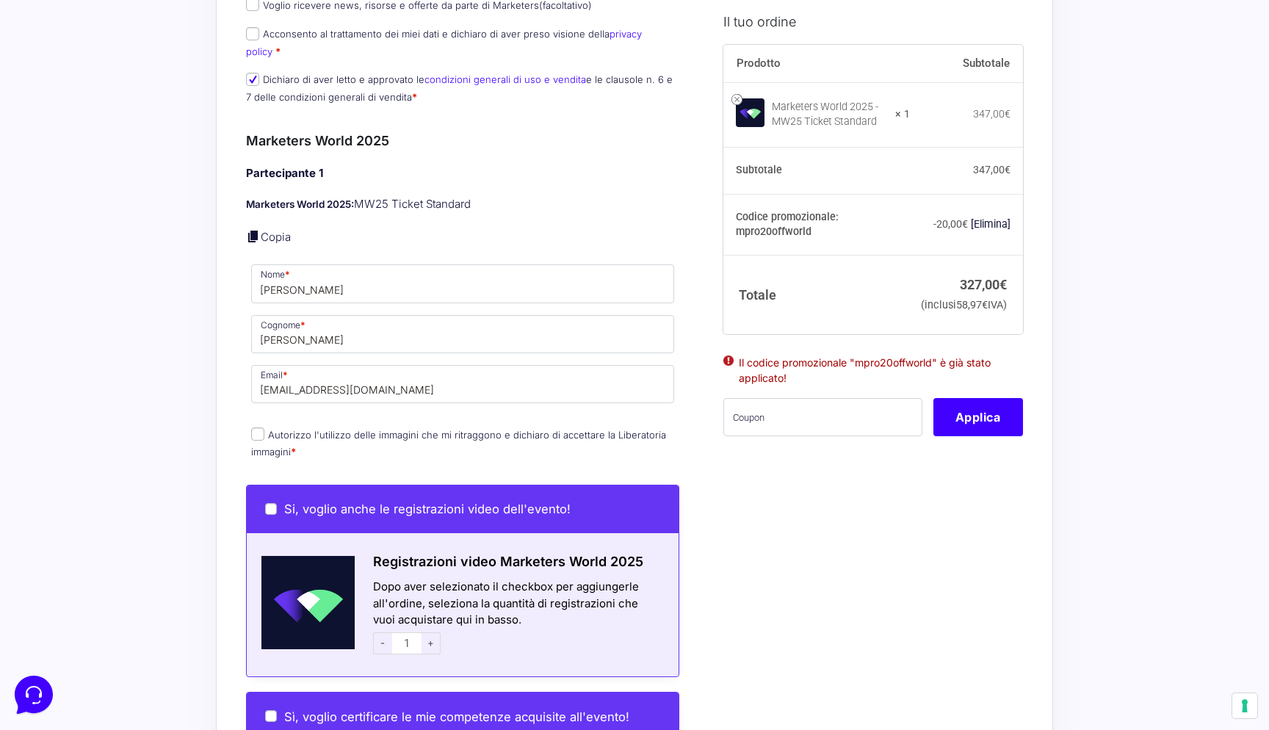
click at [212, 366] on div "Acquisti Protetti Reso Gratuito Pagamenti Flessibili Riepilogo Ordine 327,00 € …" at bounding box center [634, 543] width 1269 height 2018
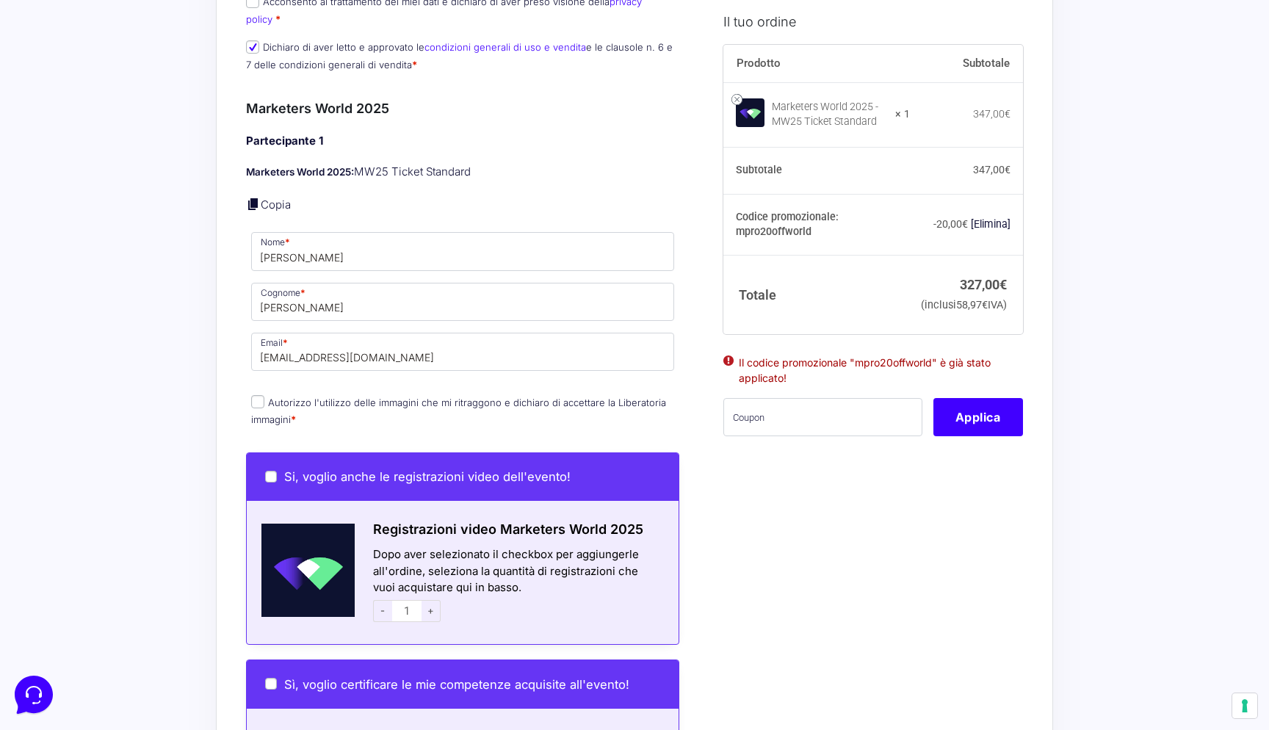
scroll to position [509, 0]
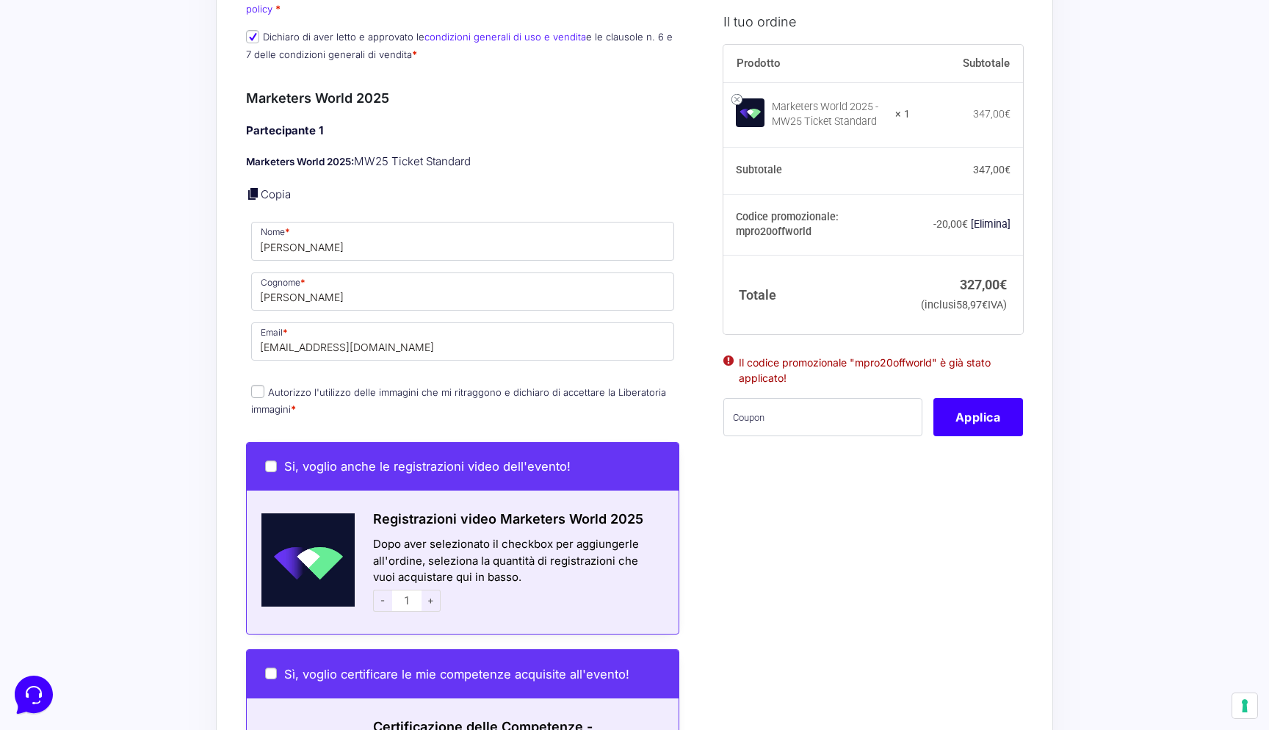
click at [259, 385] on input "Autorizzo l'utilizzo delle immagini che mi ritraggono e dichiaro di accettare l…" at bounding box center [257, 391] width 13 height 13
checkbox input "true"
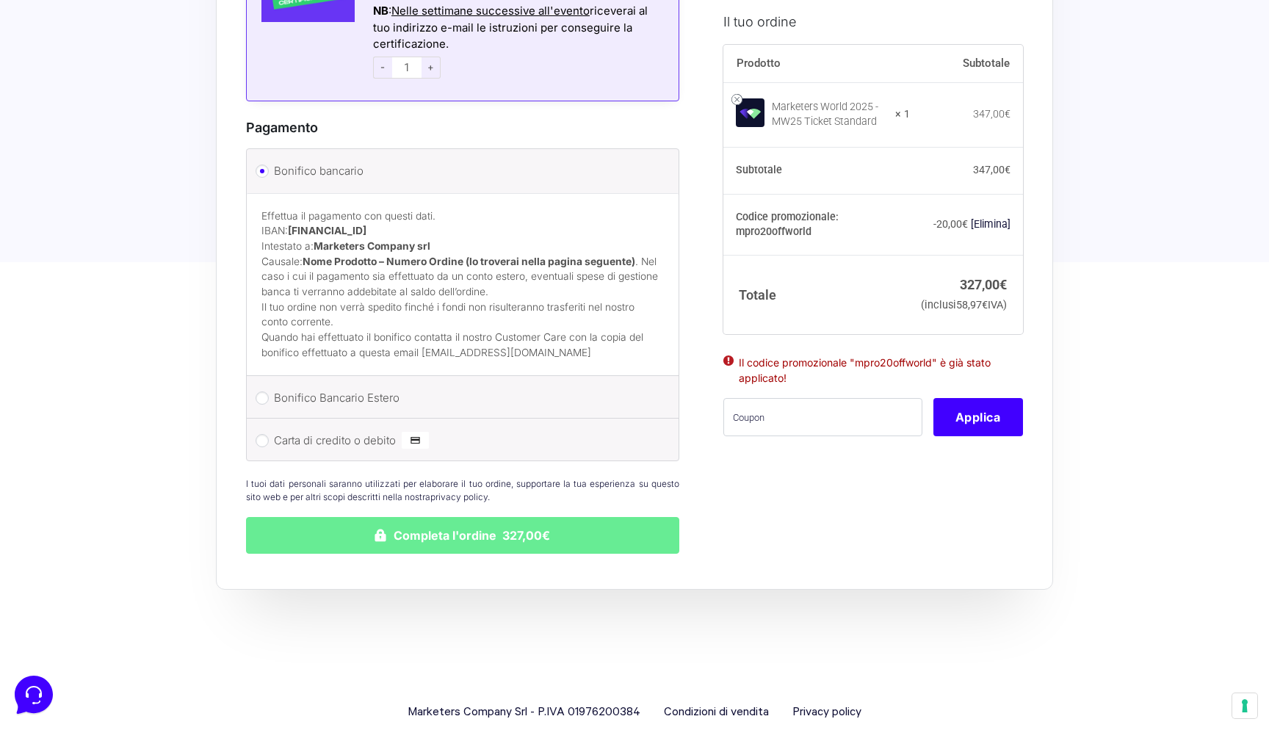
scroll to position [1353, 0]
click at [264, 433] on input "Carta di credito o debito" at bounding box center [262, 439] width 13 height 13
radio input "true"
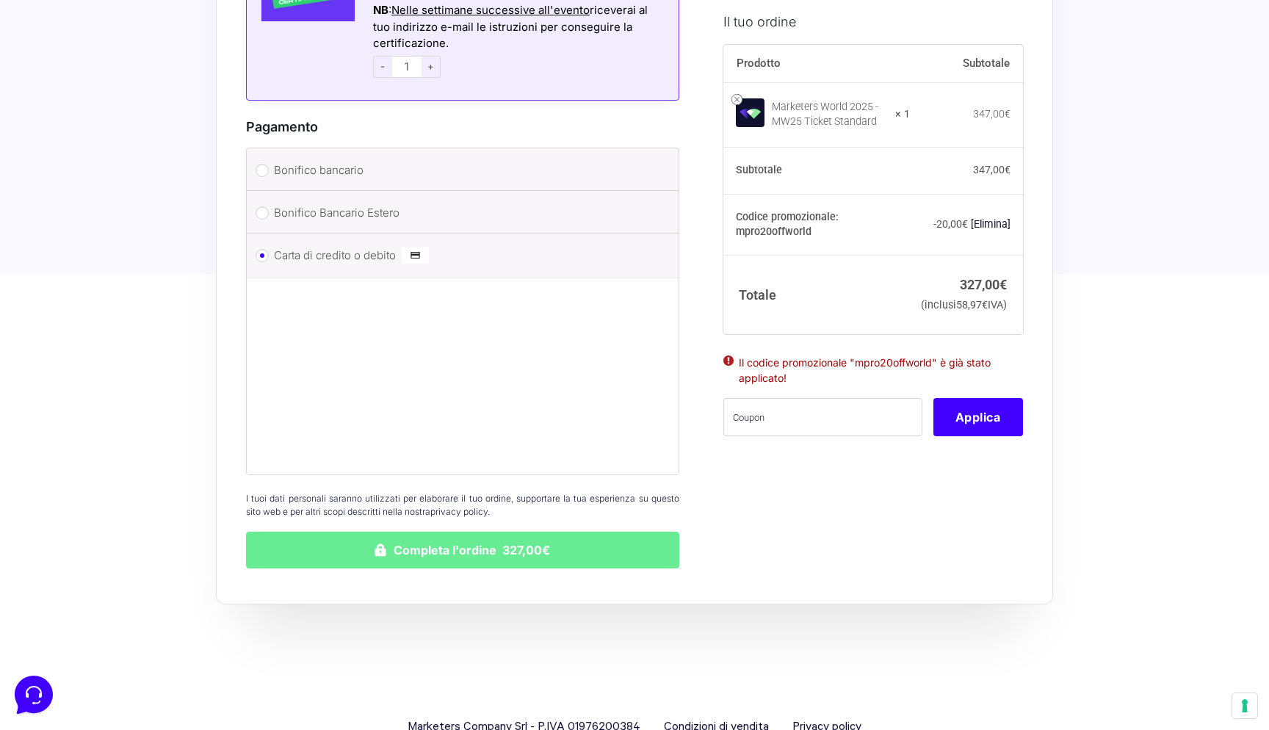
click at [466, 532] on button "Completa l'ordine 327,00€" at bounding box center [462, 550] width 433 height 37
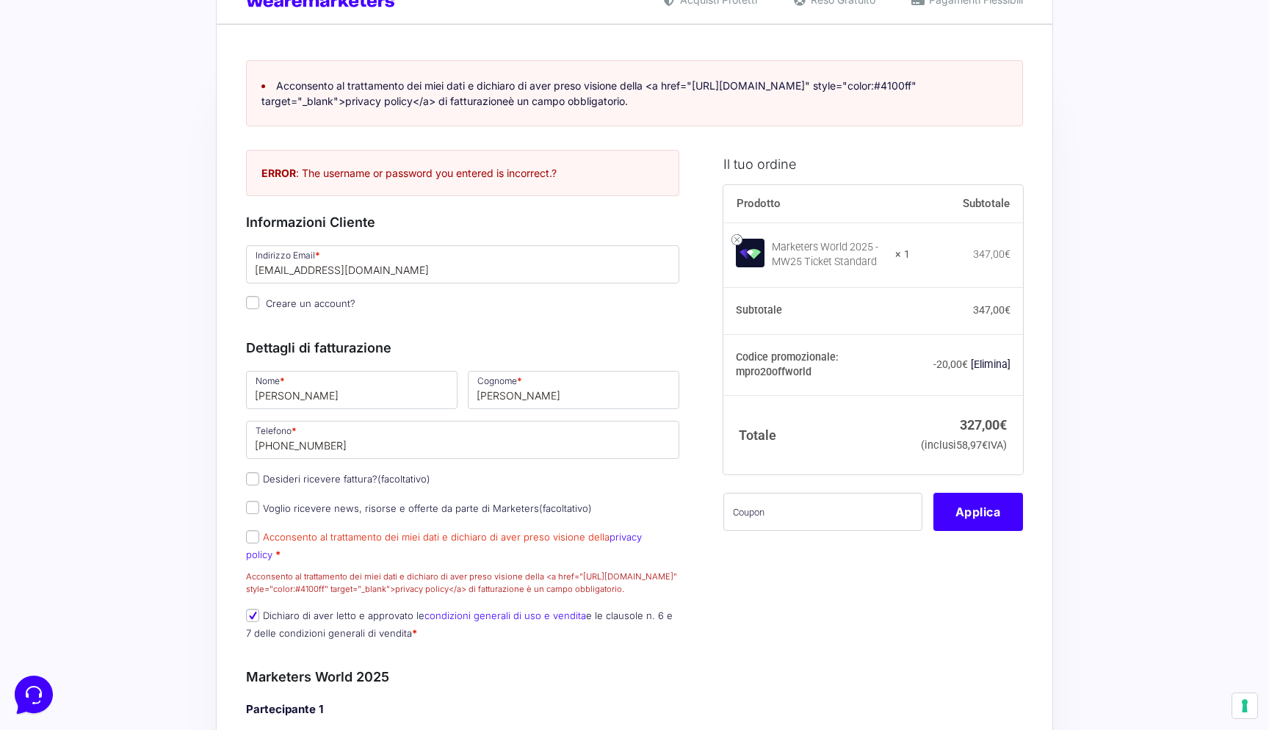
scroll to position [27, 0]
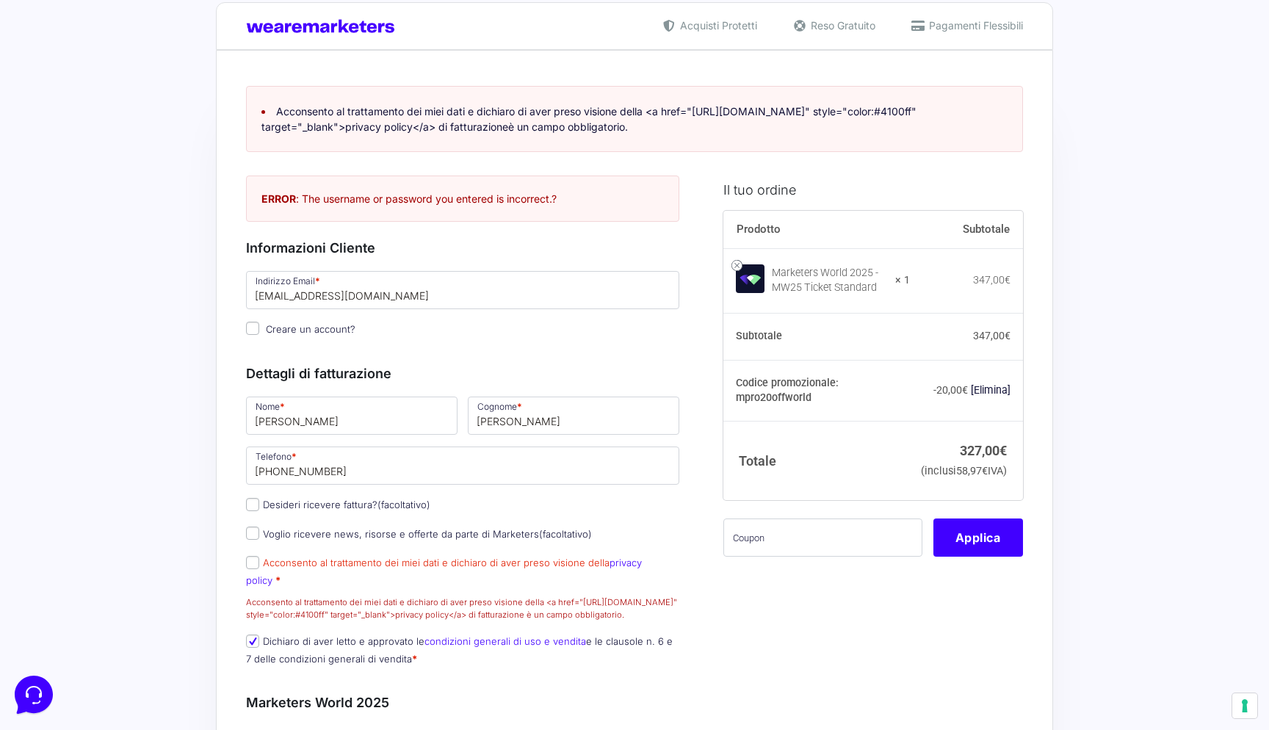
click at [252, 328] on input "Creare un account?" at bounding box center [252, 328] width 13 height 13
checkbox input "true"
click at [378, 303] on input "[EMAIL_ADDRESS][DOMAIN_NAME]" at bounding box center [462, 290] width 433 height 38
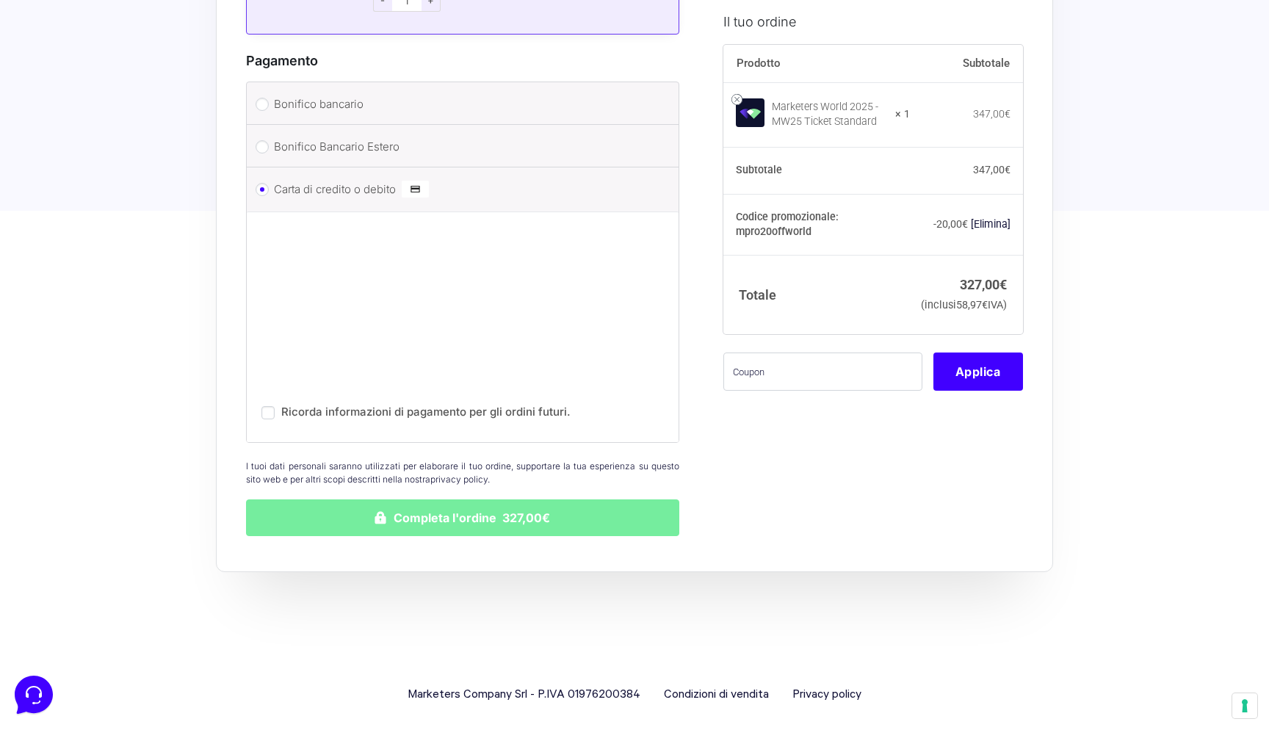
scroll to position [1540, 0]
click at [421, 501] on button "Completa l'ordine 327,00€" at bounding box center [462, 519] width 433 height 37
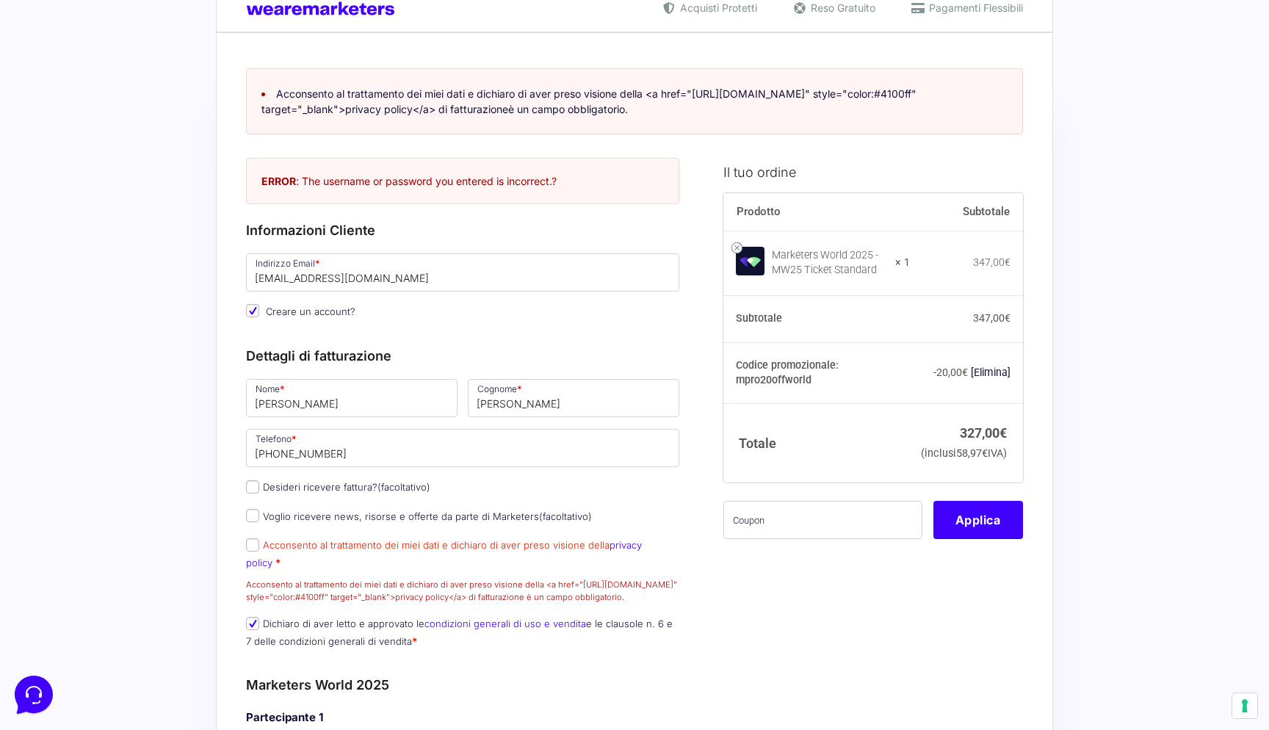
scroll to position [27, 0]
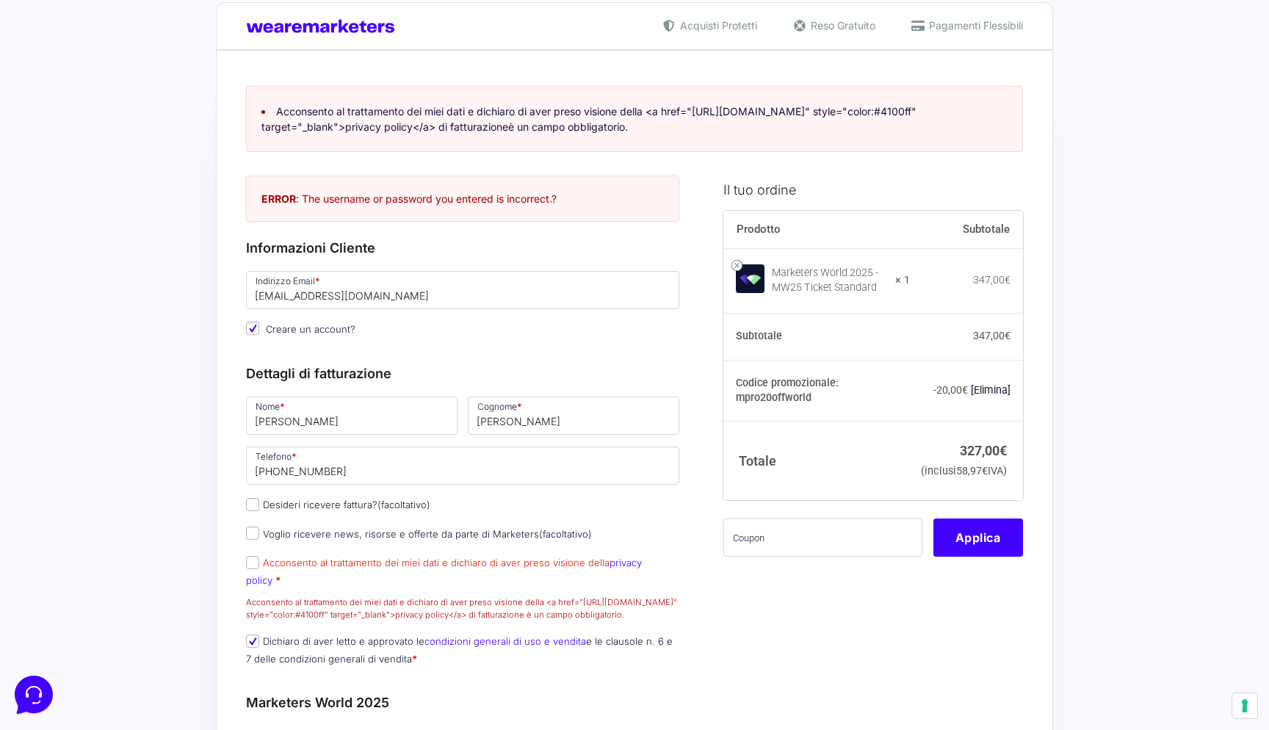
click at [253, 563] on input "Acconsento al trattamento dei miei dati e dichiaro di aver preso visione della …" at bounding box center [252, 562] width 13 height 13
checkbox input "true"
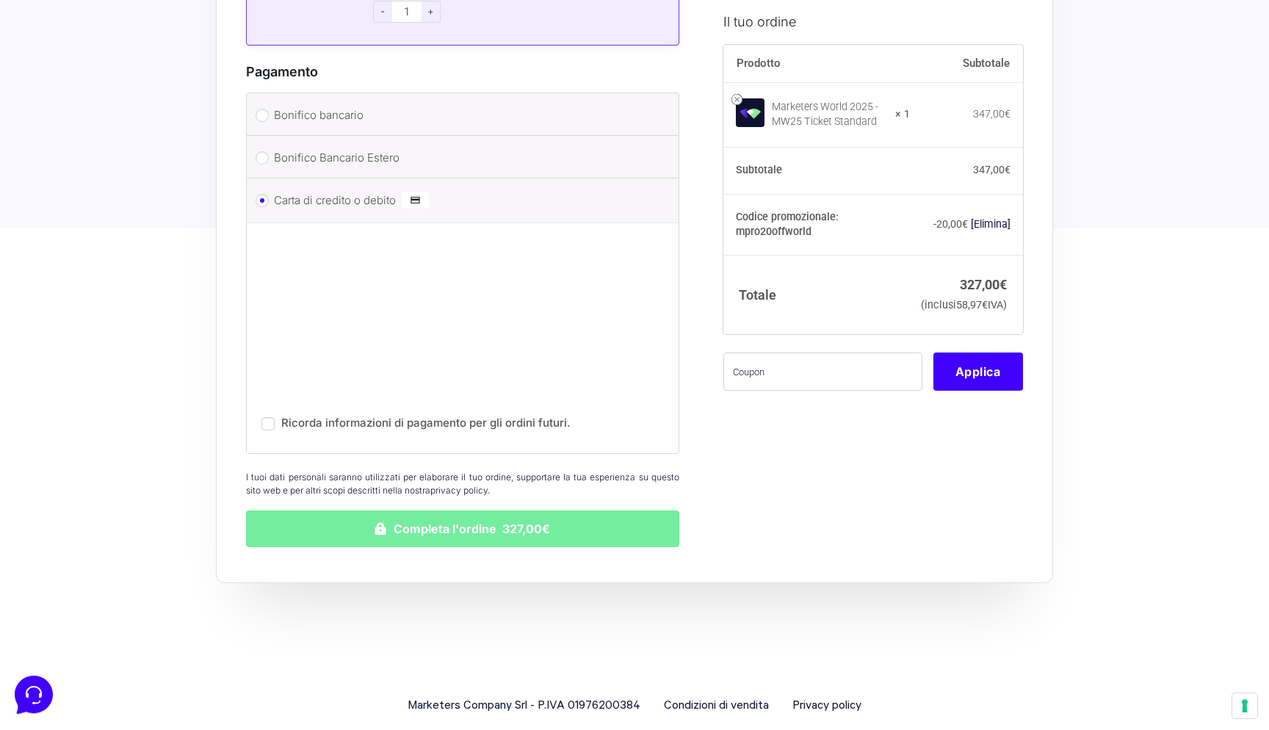
scroll to position [1497, 0]
click at [441, 516] on button "Completa l'ordine 327,00€" at bounding box center [462, 529] width 433 height 37
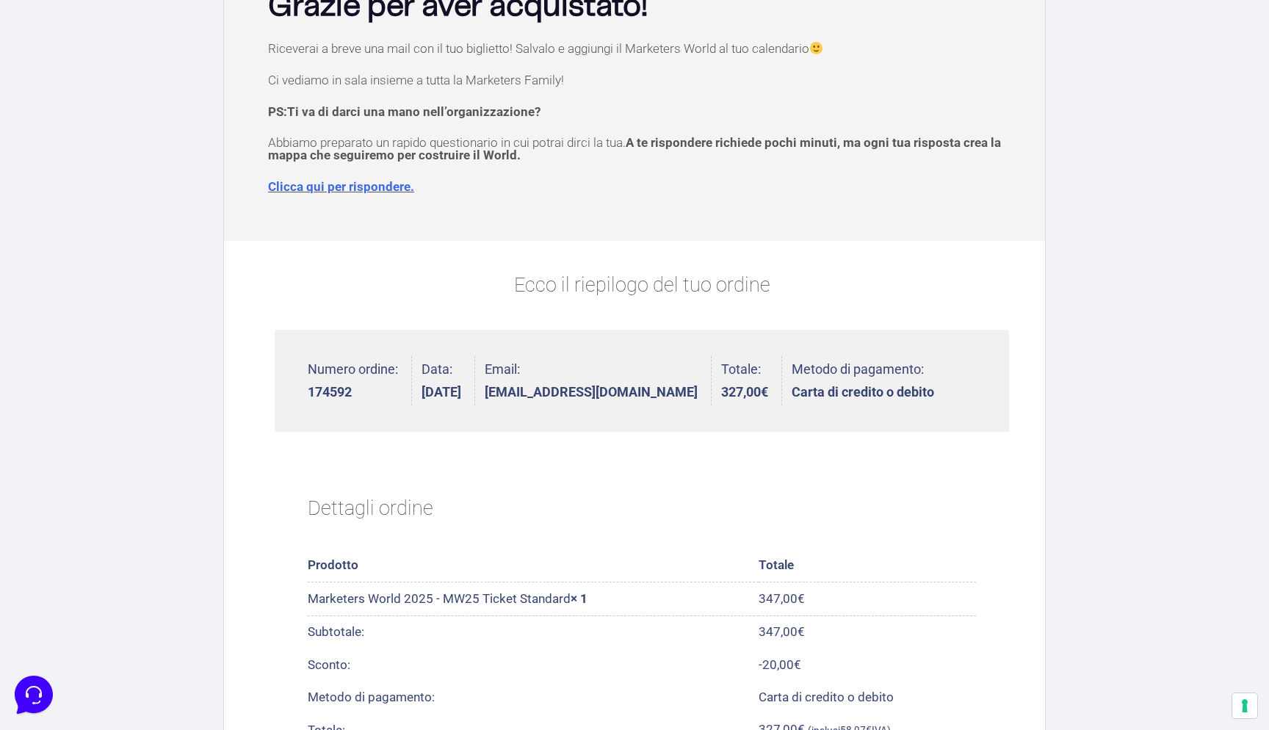
scroll to position [135, 0]
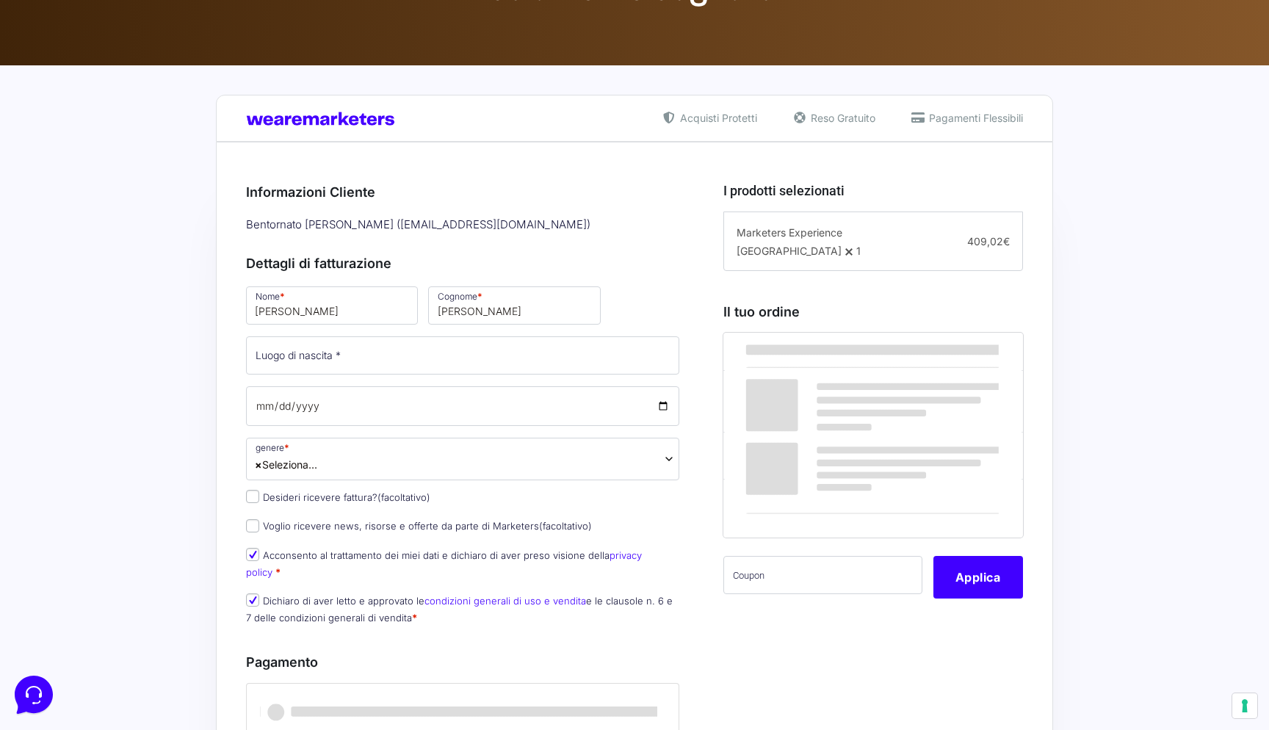
scroll to position [205, 0]
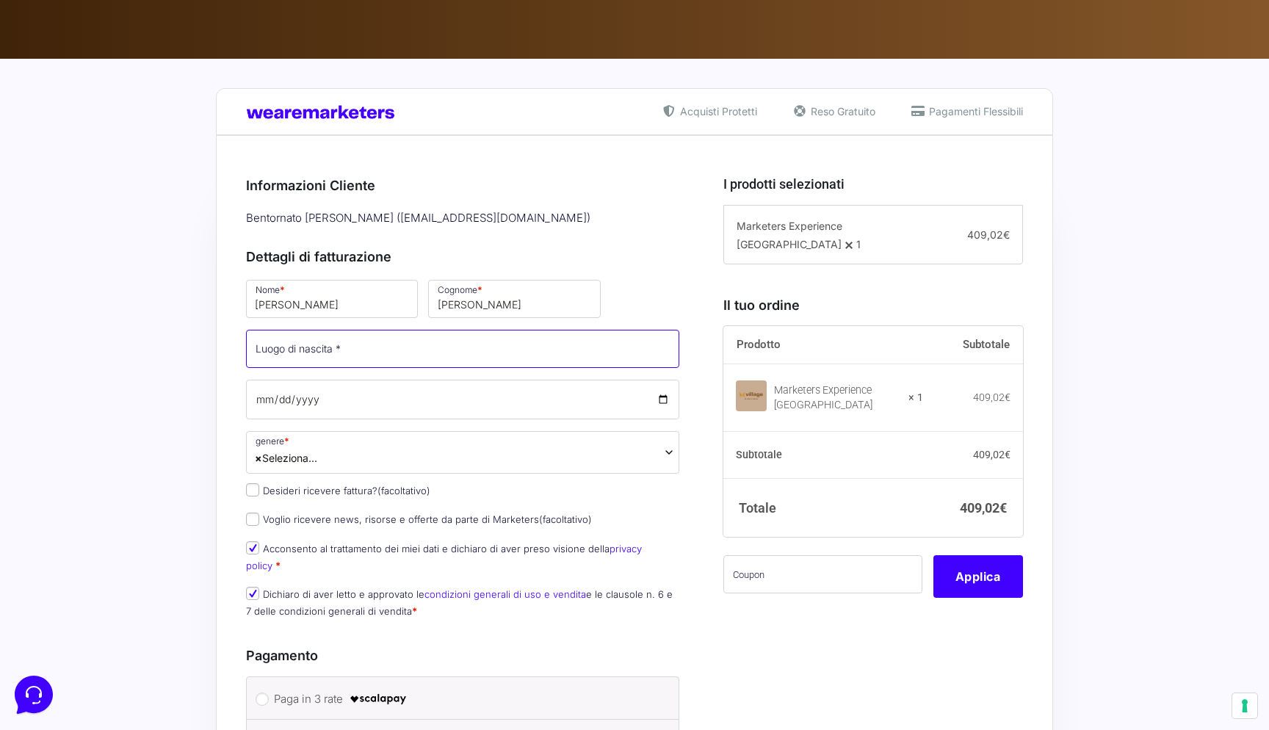
click at [361, 350] on input "Luogo di nascita *" at bounding box center [462, 349] width 433 height 38
type input "Chieri"
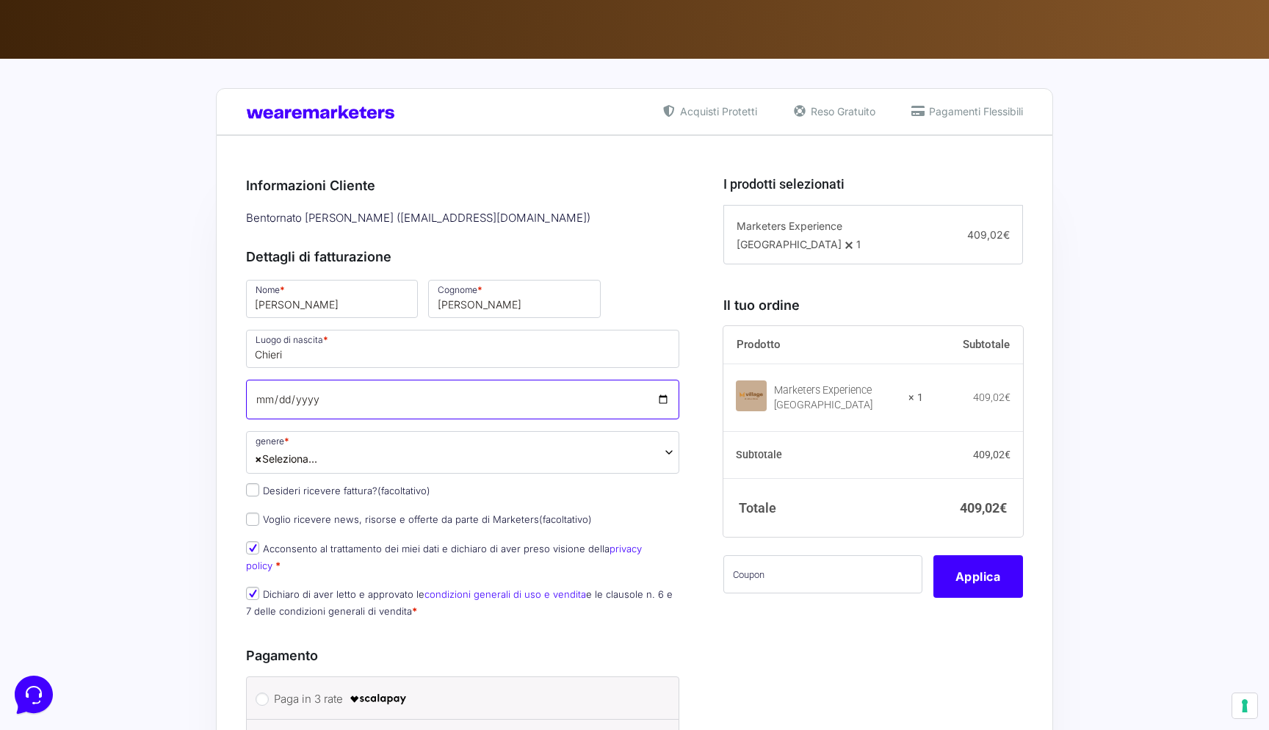
click at [264, 400] on input "Data di nascita *" at bounding box center [462, 400] width 433 height 40
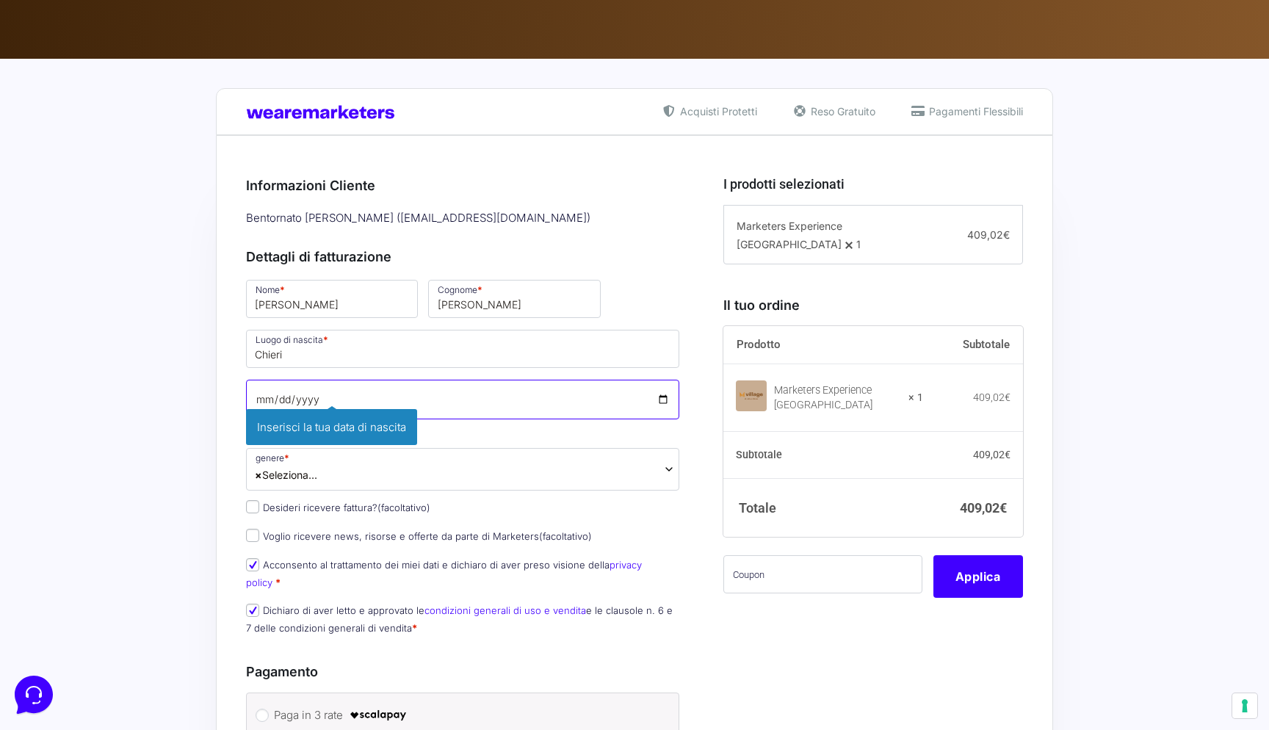
click at [279, 400] on input "Data di nascita *" at bounding box center [462, 400] width 433 height 40
click at [308, 400] on input "Data di nascita *" at bounding box center [462, 400] width 433 height 40
type input "2004-03-23"
click at [229, 400] on div "Riepilogo Ordine 409,02 € Prodotto Subtotale Marketers Experience Village Roule…" at bounding box center [634, 704] width 837 height 1139
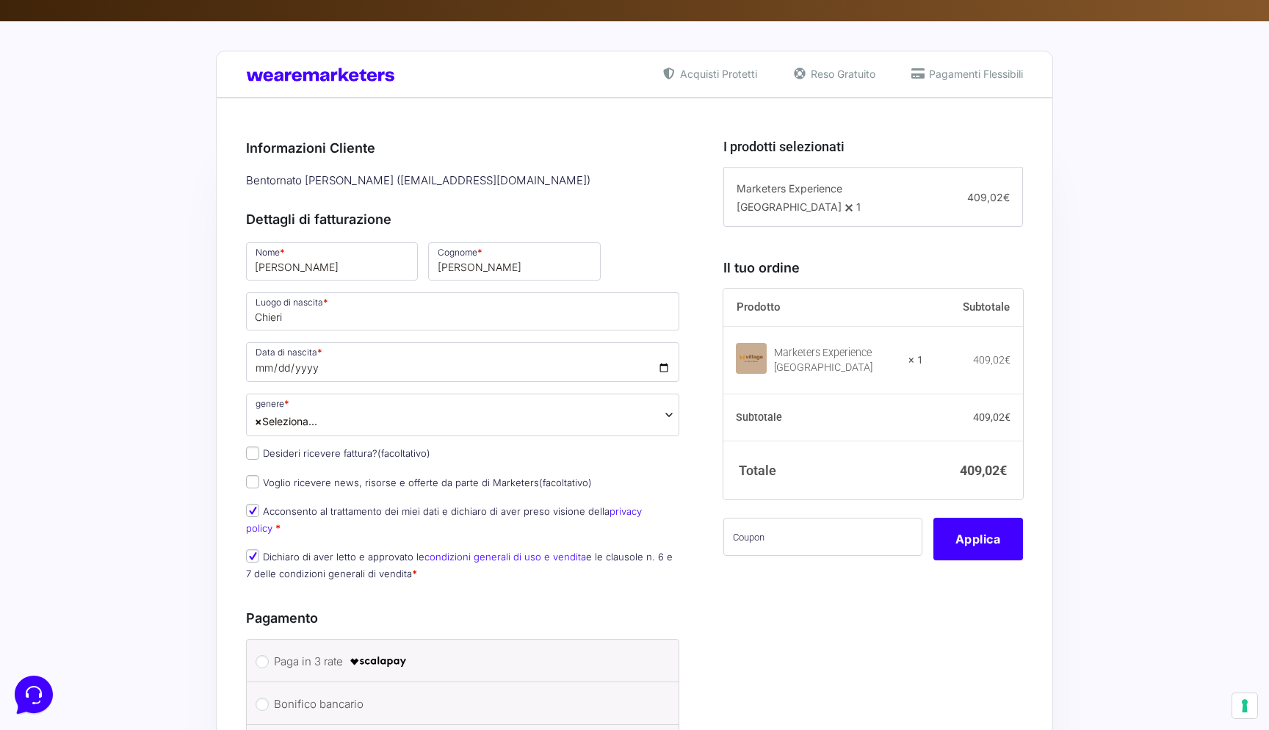
scroll to position [244, 0]
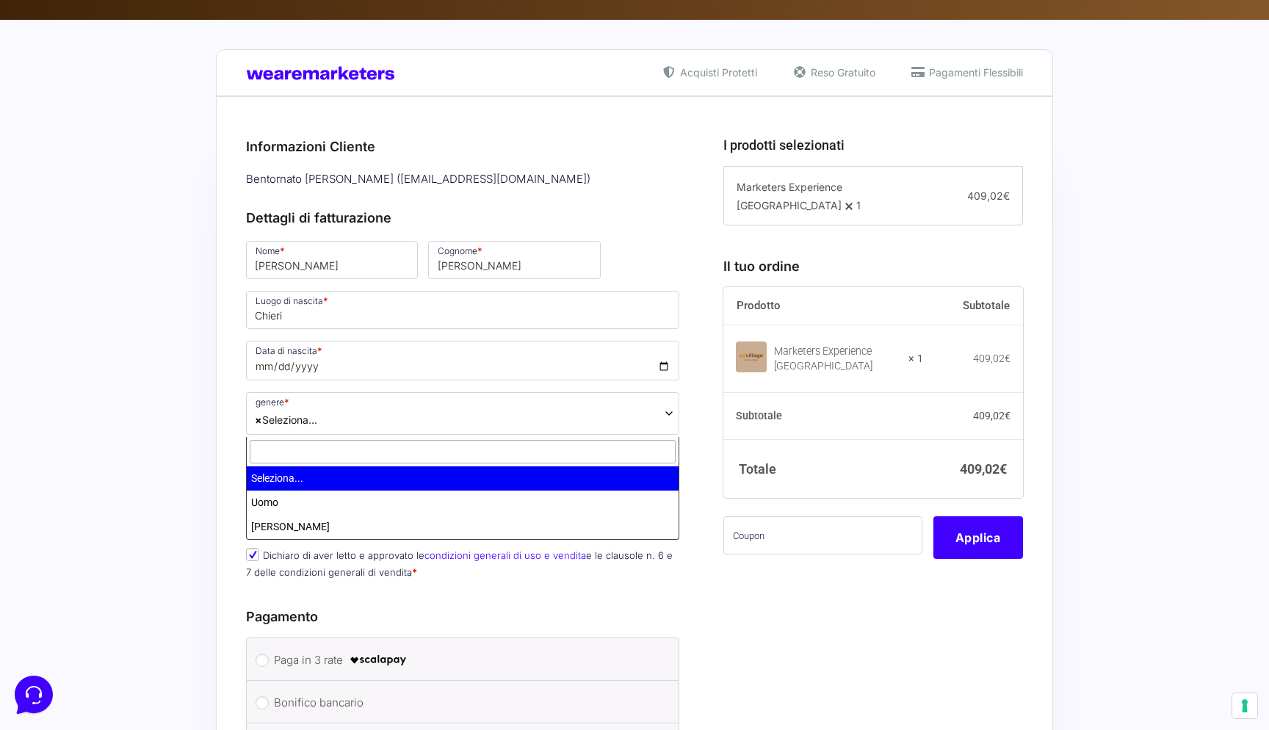
click at [286, 421] on span "× Seleziona..." at bounding box center [286, 419] width 62 height 15
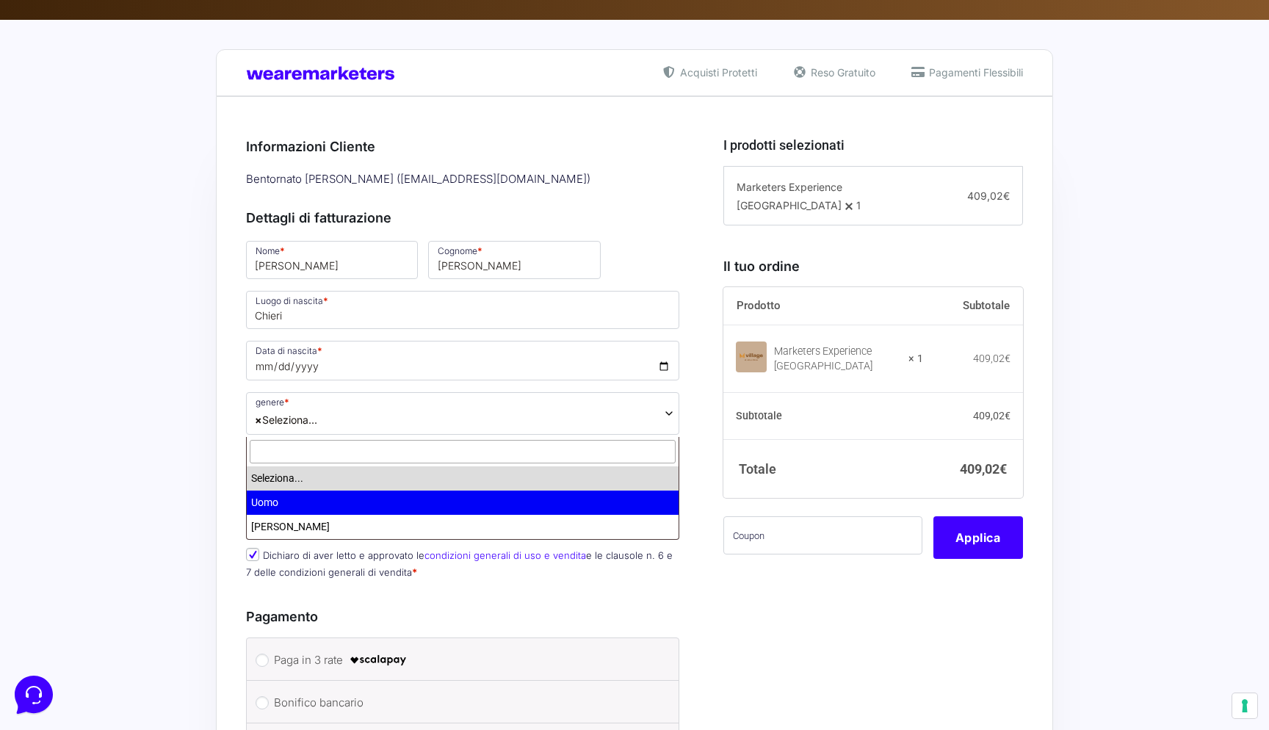
select select "Uomo"
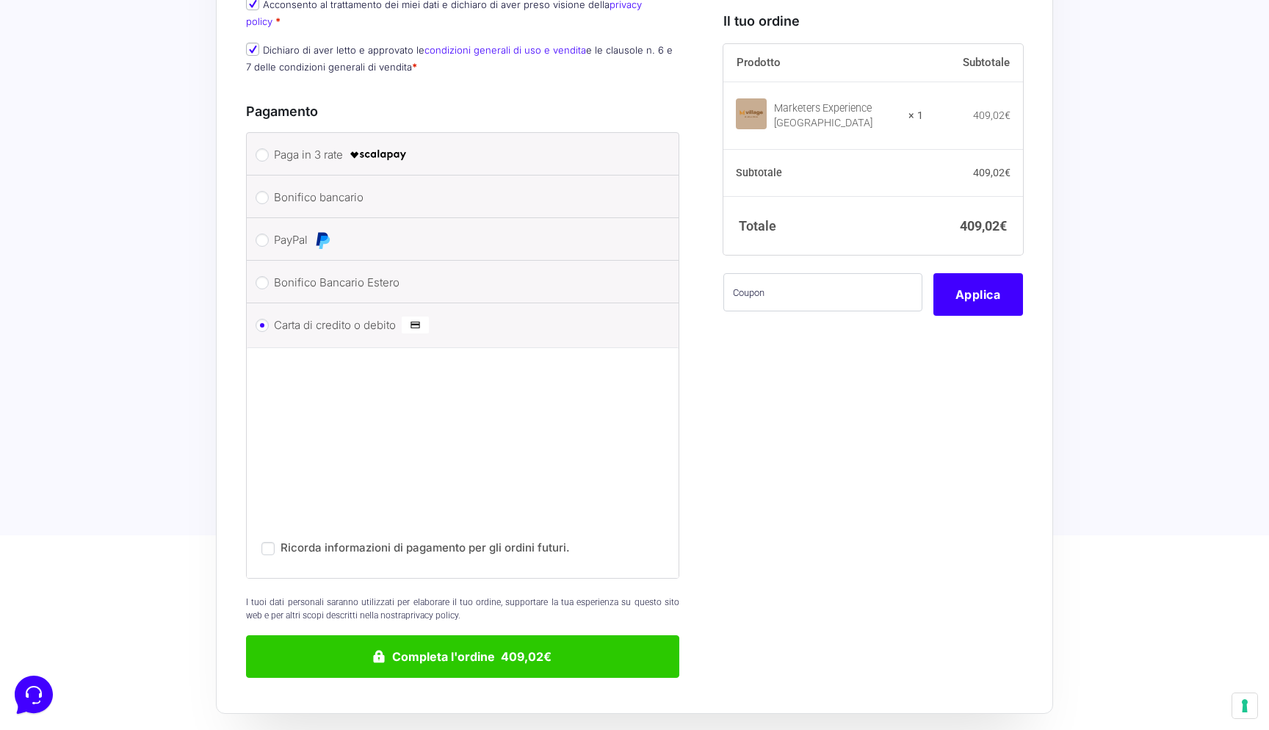
scroll to position [772, 0]
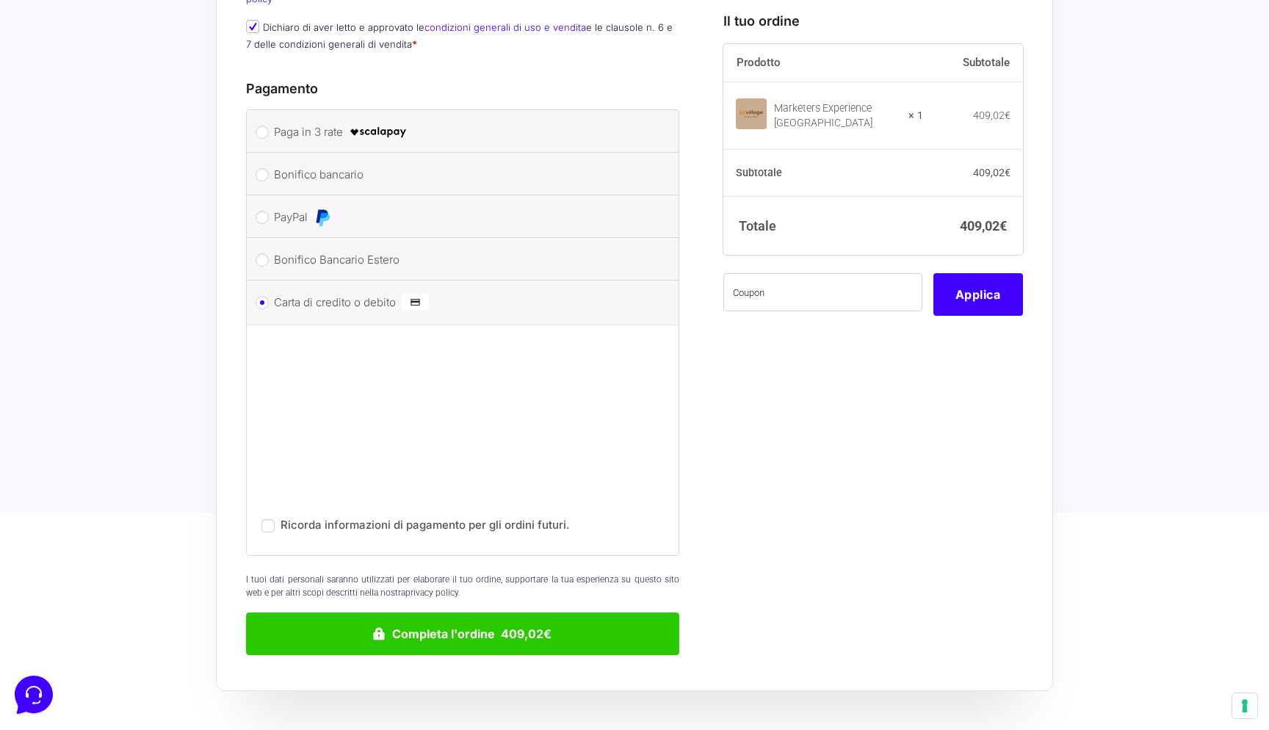
click at [447, 618] on button "Completa l'ordine 409,02€" at bounding box center [462, 633] width 433 height 43
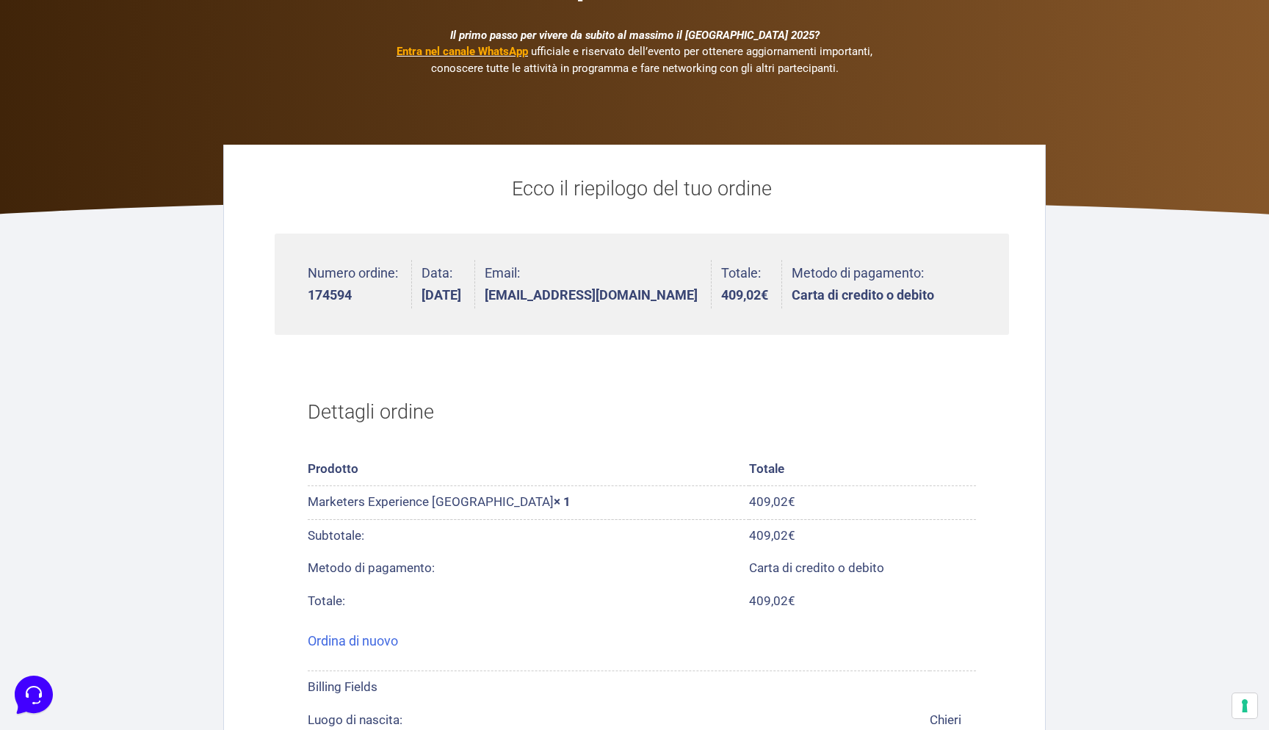
scroll to position [73, 0]
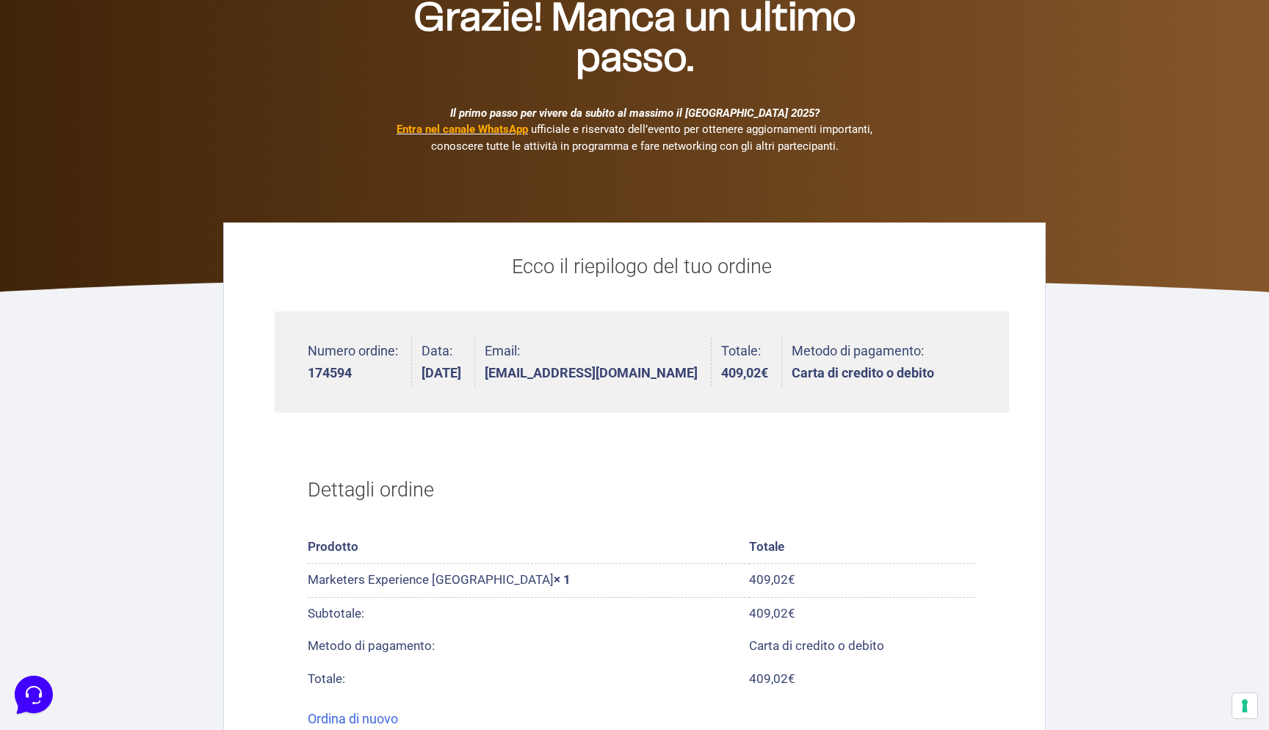
click at [460, 127] on b "Entra nel canale WhatsApp" at bounding box center [462, 129] width 131 height 13
